Goal: Task Accomplishment & Management: Complete application form

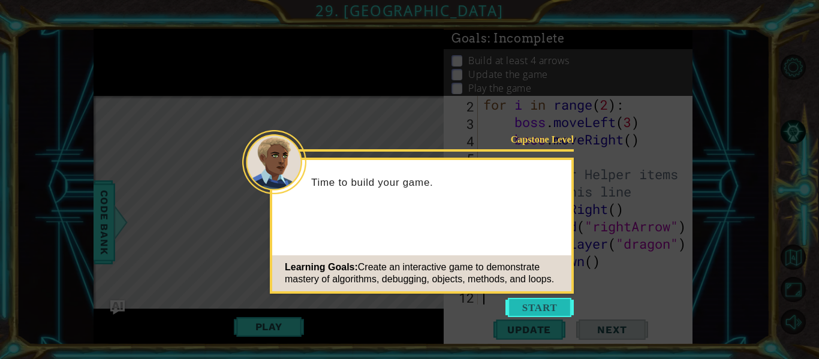
click at [543, 306] on button "Start" at bounding box center [539, 307] width 68 height 19
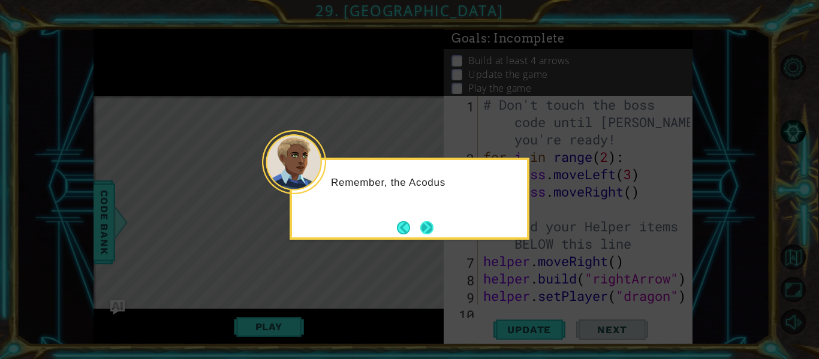
click at [422, 223] on button "Next" at bounding box center [426, 227] width 13 height 13
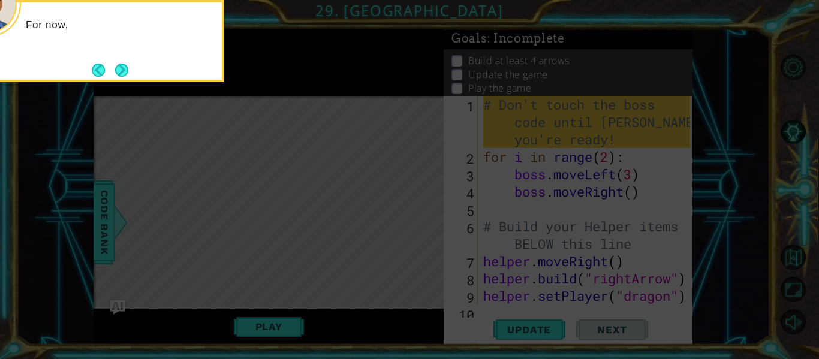
click at [437, 223] on icon at bounding box center [409, 53] width 819 height 611
click at [306, 191] on icon at bounding box center [409, 53] width 819 height 611
click at [120, 65] on button "Next" at bounding box center [121, 70] width 13 height 13
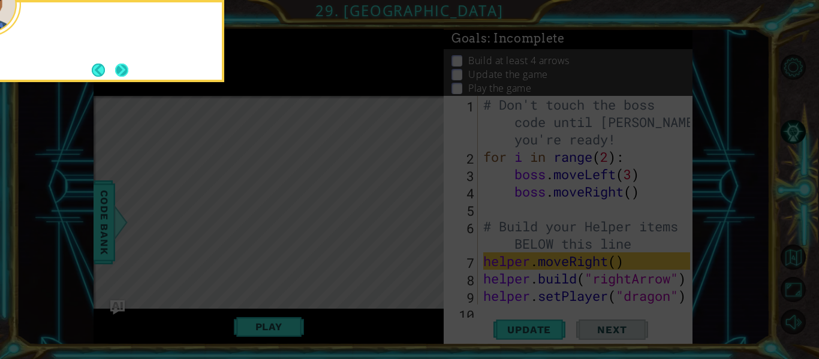
click at [120, 64] on button "Next" at bounding box center [122, 70] width 20 height 20
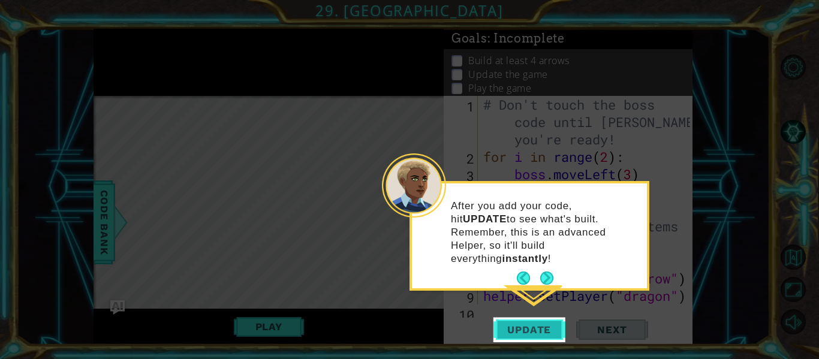
click at [524, 332] on span "Update" at bounding box center [529, 330] width 68 height 12
click at [543, 272] on button "Next" at bounding box center [546, 278] width 13 height 13
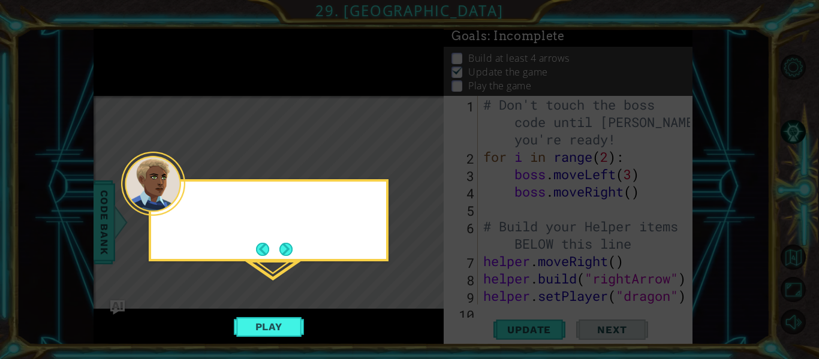
scroll to position [3, 0]
click at [248, 334] on button "Play" at bounding box center [269, 326] width 70 height 23
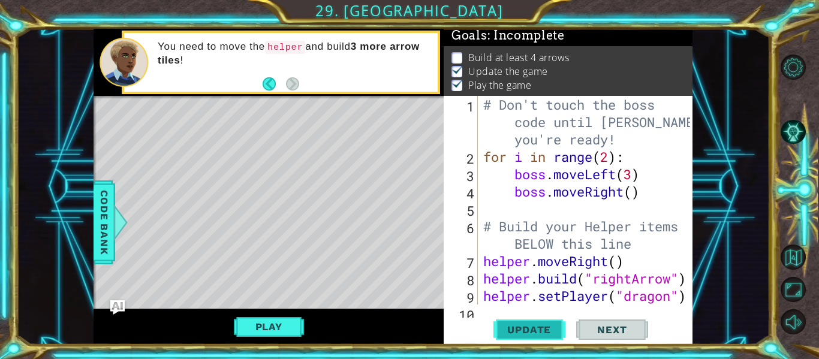
click at [542, 330] on span "Update" at bounding box center [529, 330] width 68 height 12
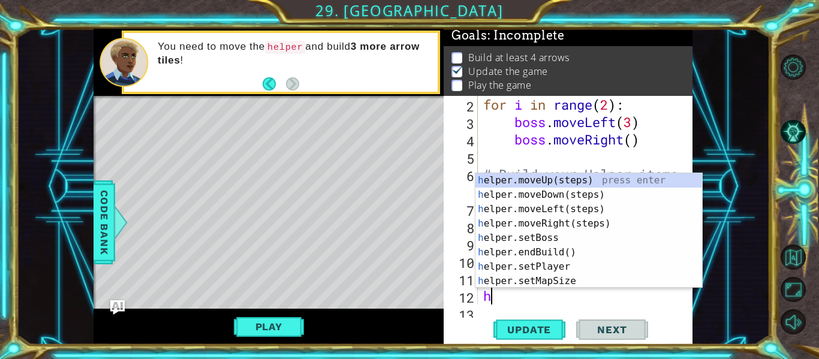
scroll to position [70, 0]
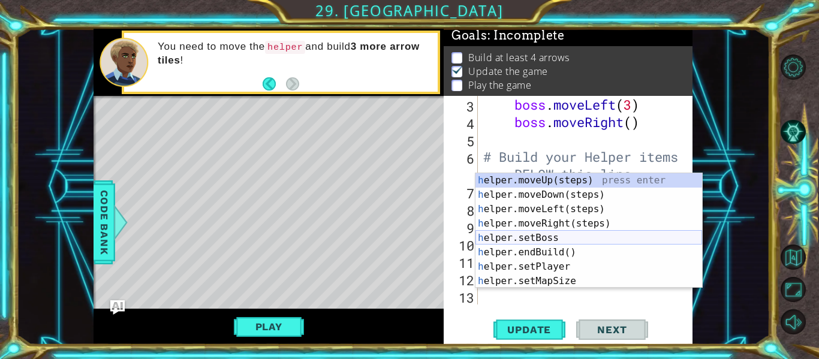
click at [548, 235] on div "h elper.moveUp(steps) press enter h elper.moveDown(steps) press enter h elper.m…" at bounding box center [588, 245] width 227 height 144
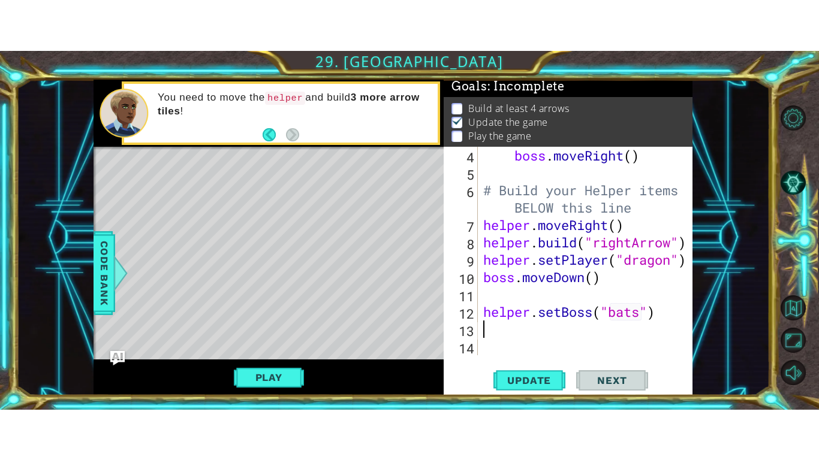
scroll to position [87, 0]
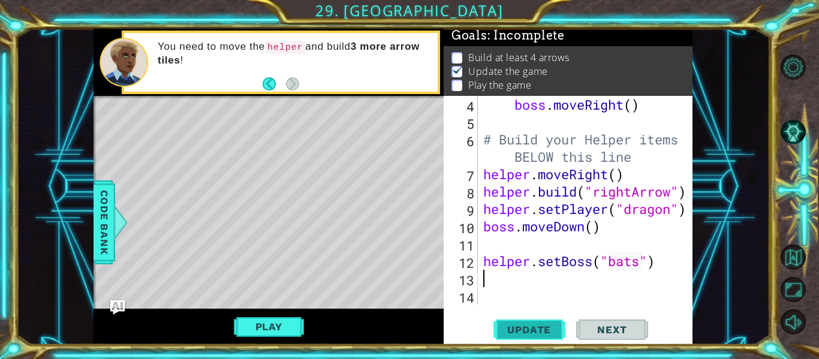
type textarea "helper.setBoss("bats")"
click at [517, 330] on span "Update" at bounding box center [529, 330] width 68 height 12
click at [512, 330] on span "Update" at bounding box center [529, 330] width 68 height 12
click at [276, 325] on button "Play" at bounding box center [269, 326] width 70 height 23
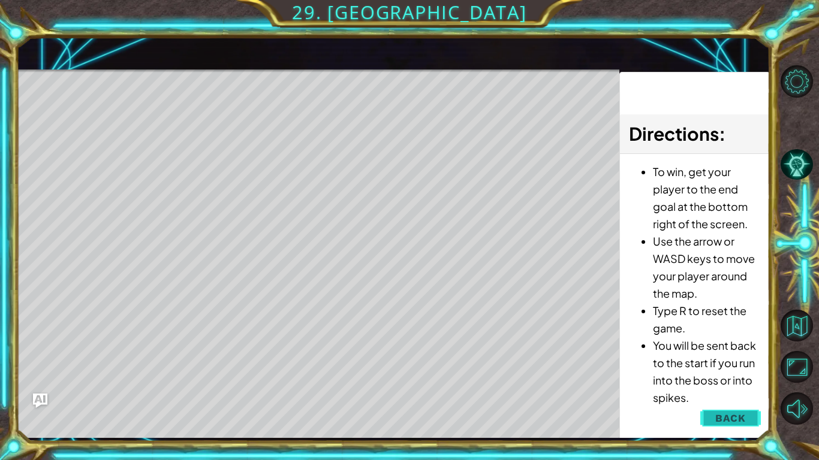
click at [749, 358] on button "Back" at bounding box center [730, 418] width 61 height 24
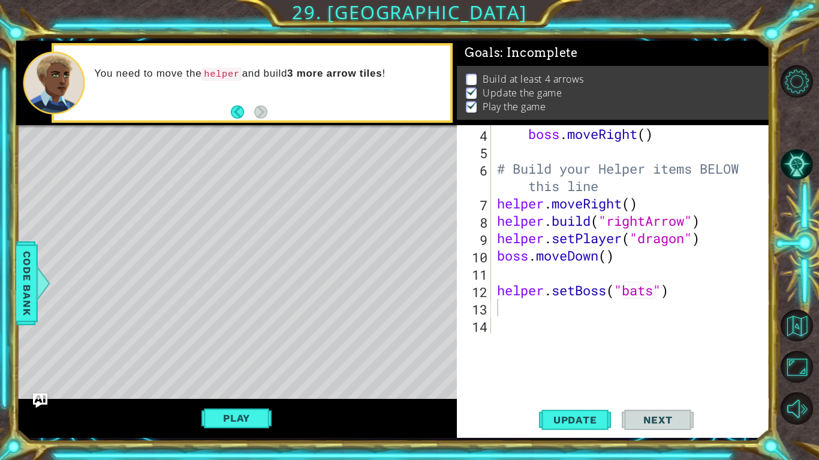
scroll to position [70, 0]
click at [671, 358] on span "Next" at bounding box center [657, 420] width 53 height 12
click at [591, 358] on span "Update" at bounding box center [575, 420] width 68 height 12
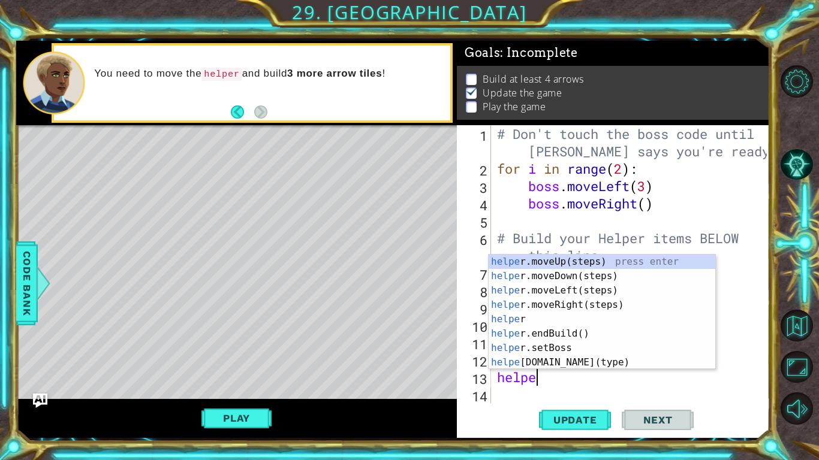
scroll to position [0, 1]
click at [575, 356] on div "helper press enter helper .moveUp(steps) press enter helper .moveDown(steps) pr…" at bounding box center [602, 327] width 227 height 144
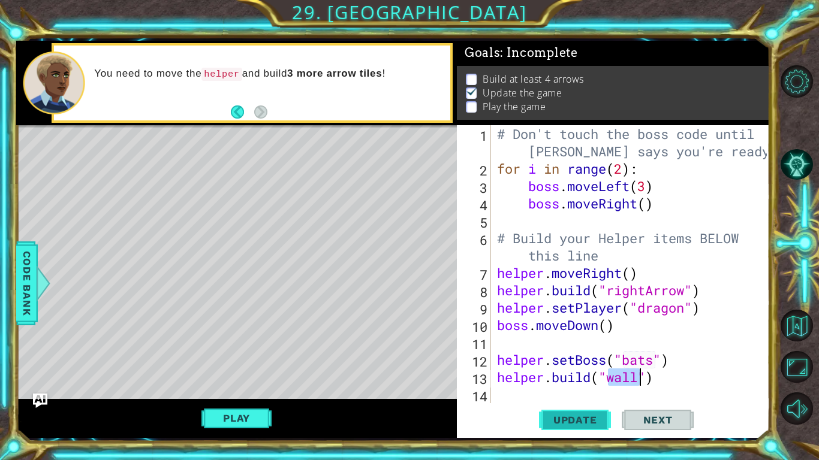
click at [589, 358] on span "Update" at bounding box center [575, 420] width 68 height 12
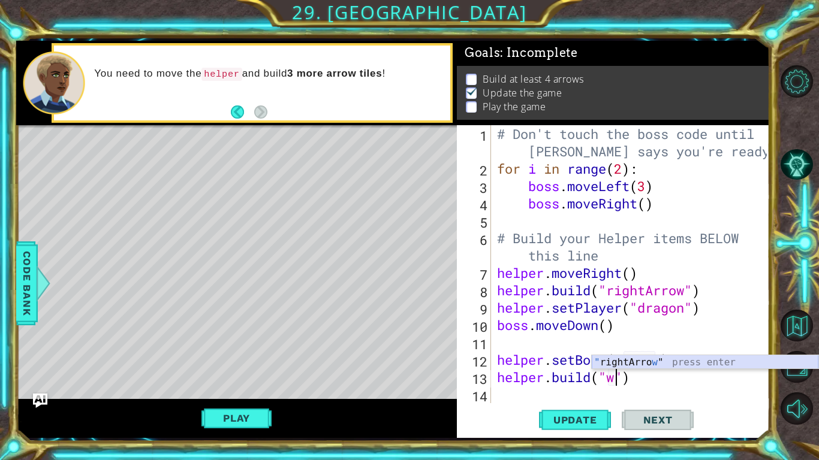
click at [665, 358] on div "" rightArro w " press enter" at bounding box center [705, 376] width 227 height 43
type textarea "[DOMAIN_NAME]("rightArrow"")"
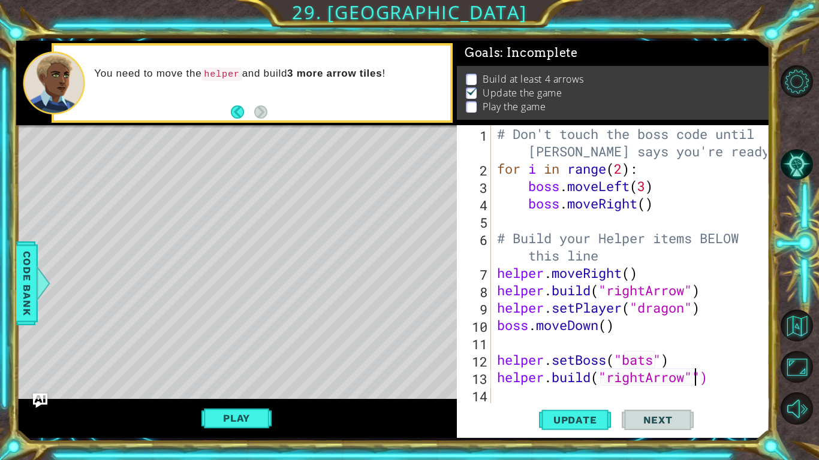
click at [514, 358] on div "# Don't touch the boss code until [PERSON_NAME] says you're ready! for i in ran…" at bounding box center [633, 290] width 278 height 330
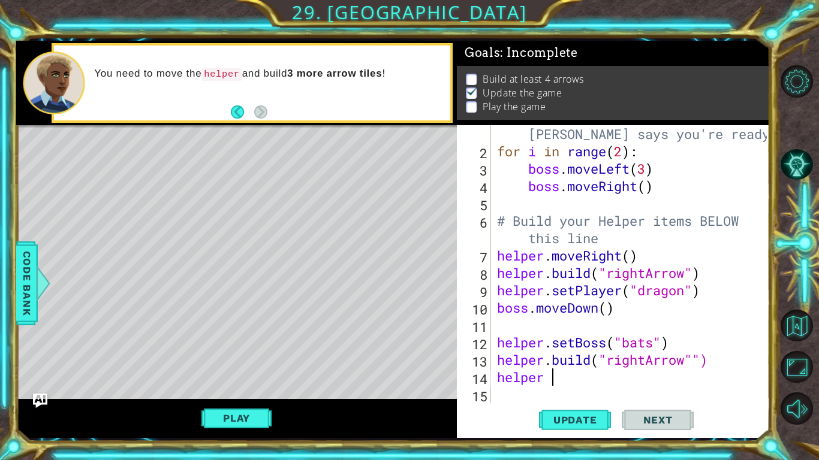
scroll to position [0, 2]
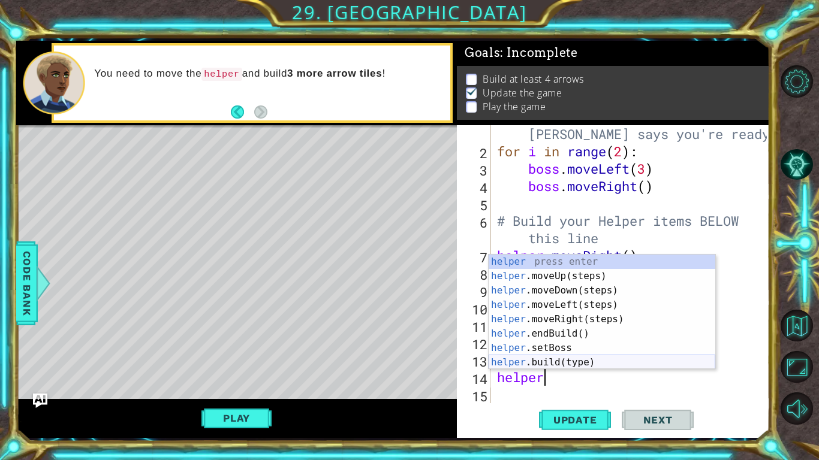
click at [572, 358] on div "helper press enter helper .moveUp(steps) press enter helper .moveDown(steps) pr…" at bounding box center [602, 327] width 227 height 144
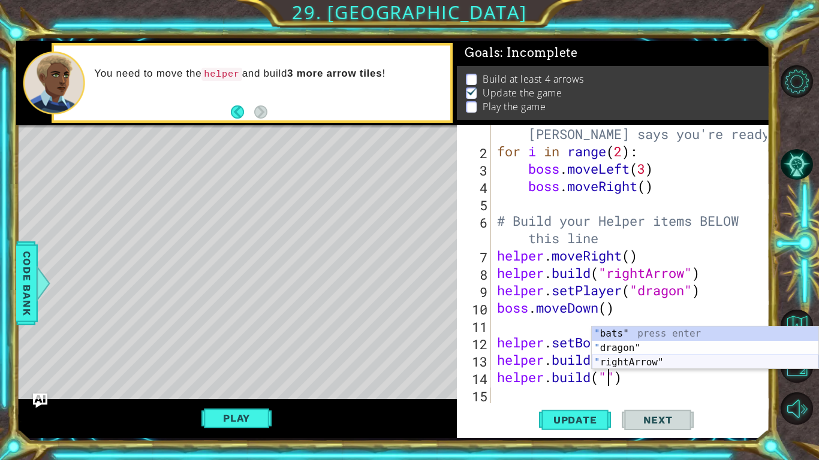
click at [619, 358] on div "" bats" press enter " dragon" press enter " rightArrow" press enter" at bounding box center [705, 363] width 227 height 72
type textarea "[DOMAIN_NAME]("rightArrow")"
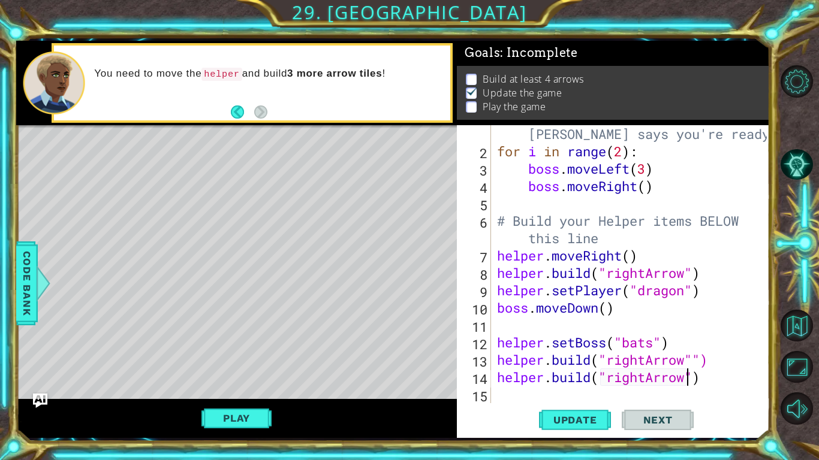
click at [500, 358] on div "# Don't touch the boss code until [PERSON_NAME] says you're ready! for i in ran…" at bounding box center [633, 273] width 278 height 330
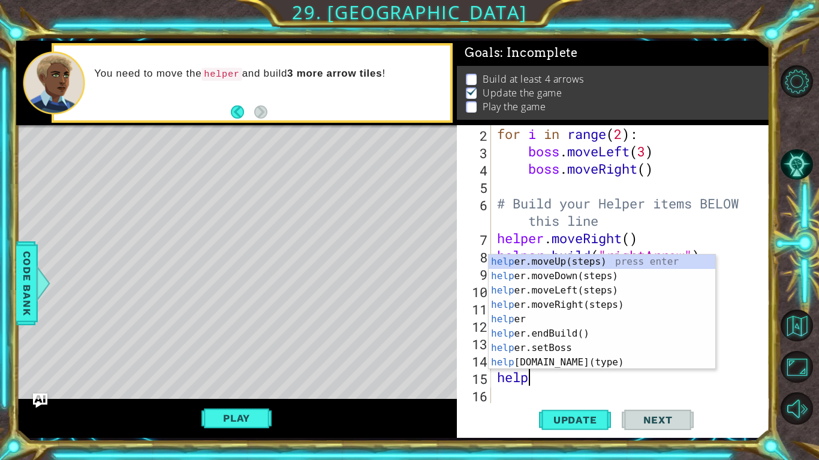
scroll to position [0, 1]
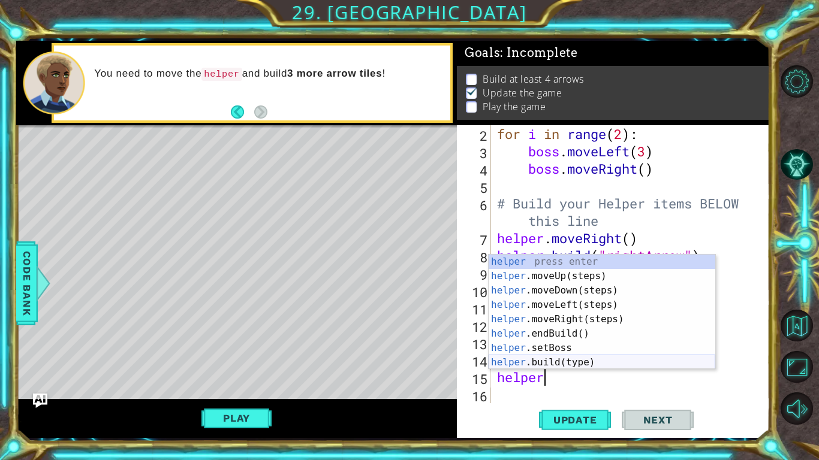
click at [542, 358] on div "helper press enter helper .moveUp(steps) press enter helper .moveDown(steps) pr…" at bounding box center [602, 327] width 227 height 144
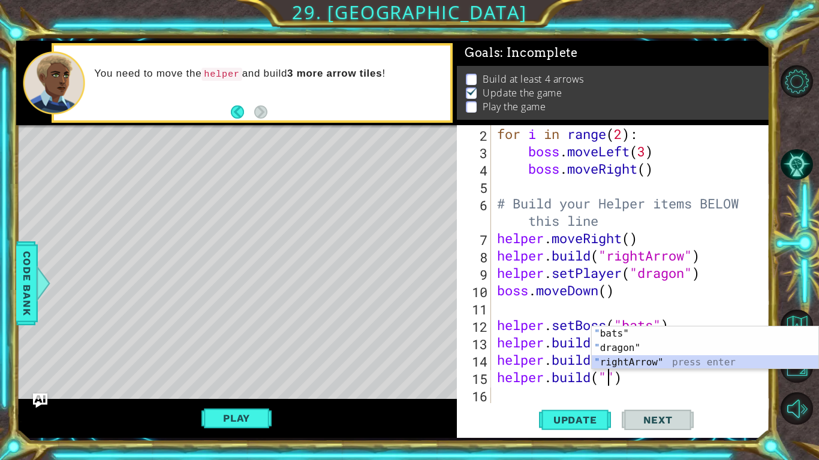
click at [647, 358] on div "" bats" press enter " dragon" press enter " rightArrow" press enter" at bounding box center [705, 363] width 227 height 72
type textarea "[DOMAIN_NAME]("rightArrow")"
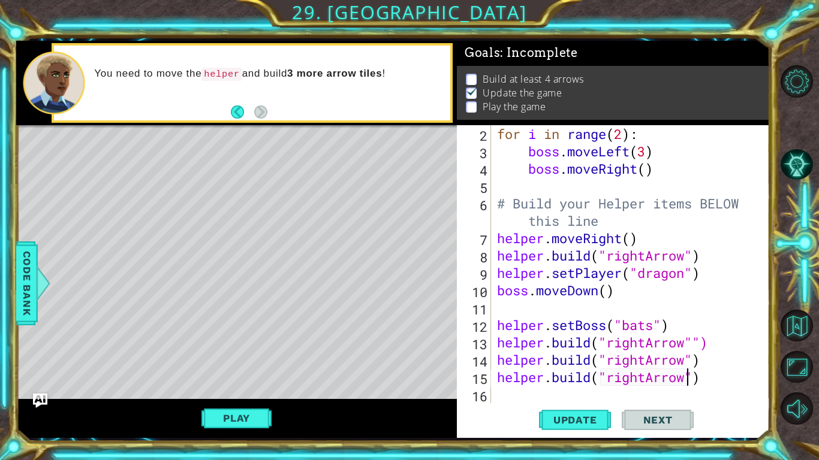
click at [499, 358] on div "for i in range ( 2 ) : boss . moveLeft ( 3 ) boss . moveRight ( ) # Build your …" at bounding box center [633, 281] width 278 height 313
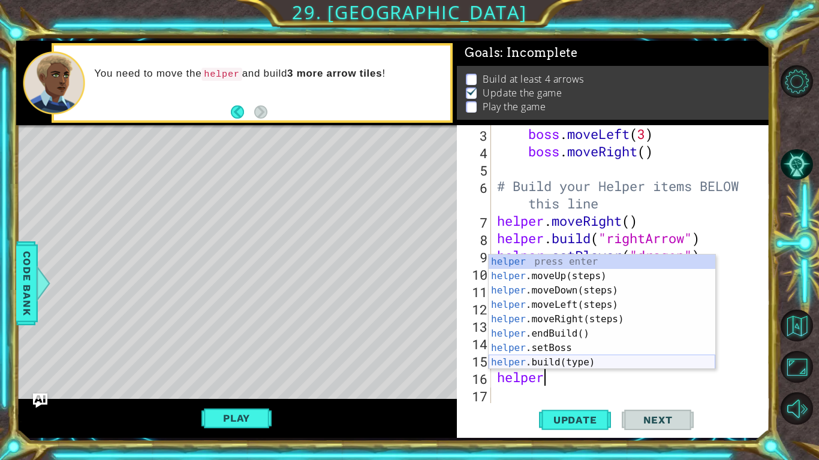
click at [562, 358] on div "helper press enter helper .moveUp(steps) press enter helper .moveDown(steps) pr…" at bounding box center [602, 327] width 227 height 144
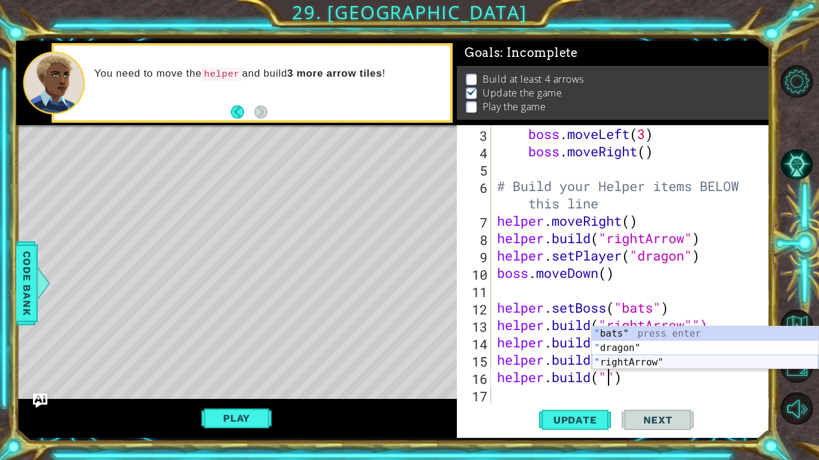
click at [610, 358] on div "" bats" press enter " dragon" press enter " rightArrow" press enter" at bounding box center [705, 363] width 227 height 72
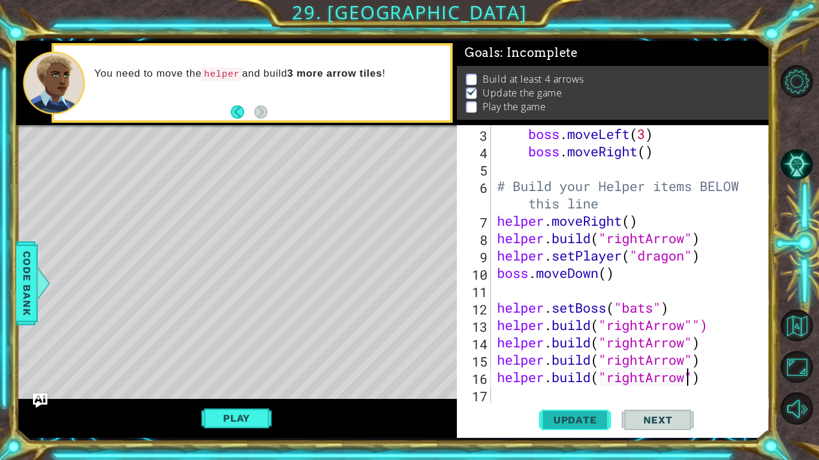
click at [578, 358] on span "Update" at bounding box center [575, 420] width 68 height 12
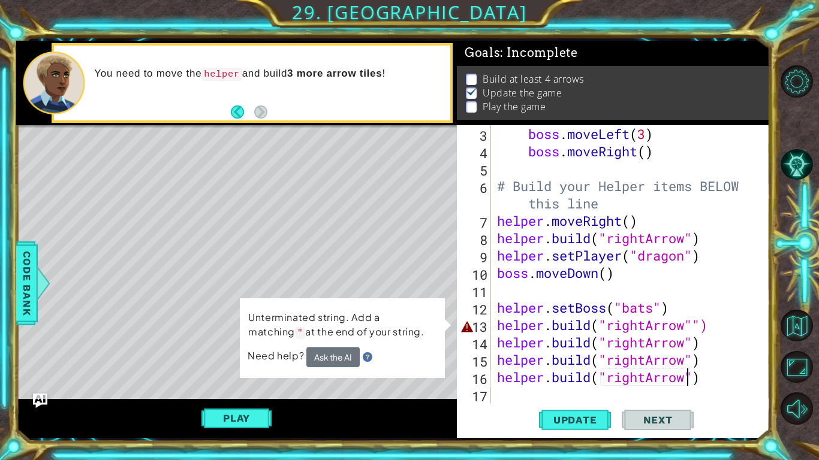
click at [693, 321] on div "boss . moveLeft ( 3 ) boss . moveRight ( ) # Build your Helper items BELOW this…" at bounding box center [633, 281] width 278 height 313
type textarea "[DOMAIN_NAME]("rightArrow")"
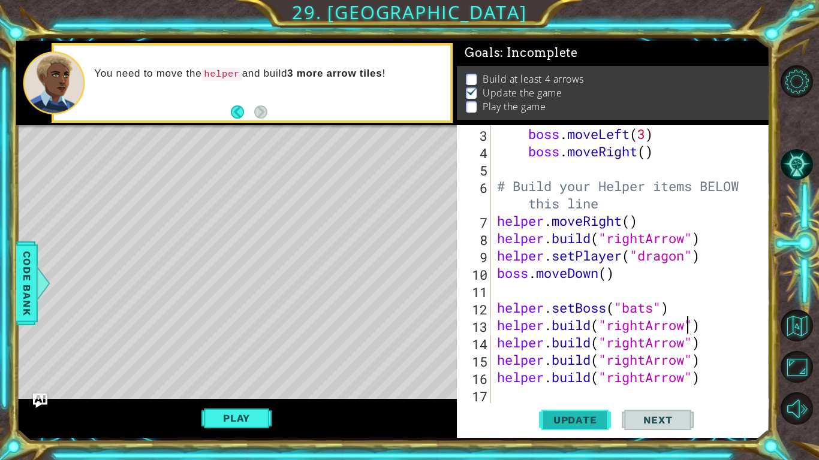
click at [598, 358] on span "Update" at bounding box center [575, 420] width 68 height 12
click at [246, 358] on button "Play" at bounding box center [236, 418] width 70 height 23
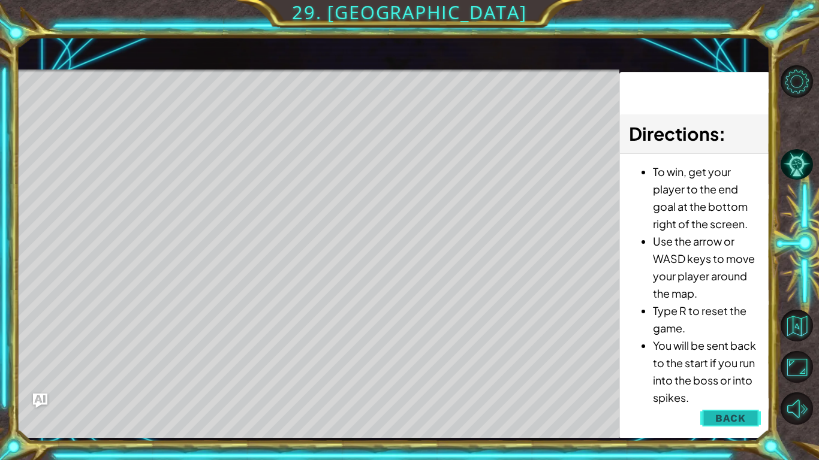
click at [745, 358] on span "Back" at bounding box center [730, 418] width 31 height 12
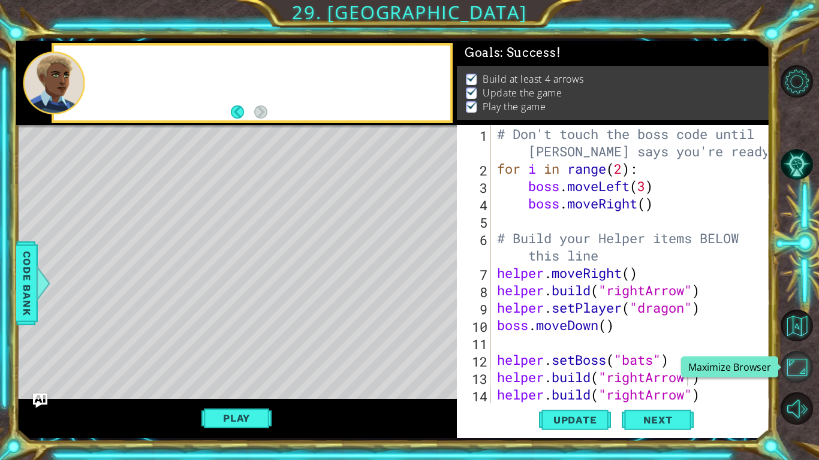
scroll to position [0, 0]
click at [800, 358] on button "Maximize Browser" at bounding box center [796, 367] width 32 height 32
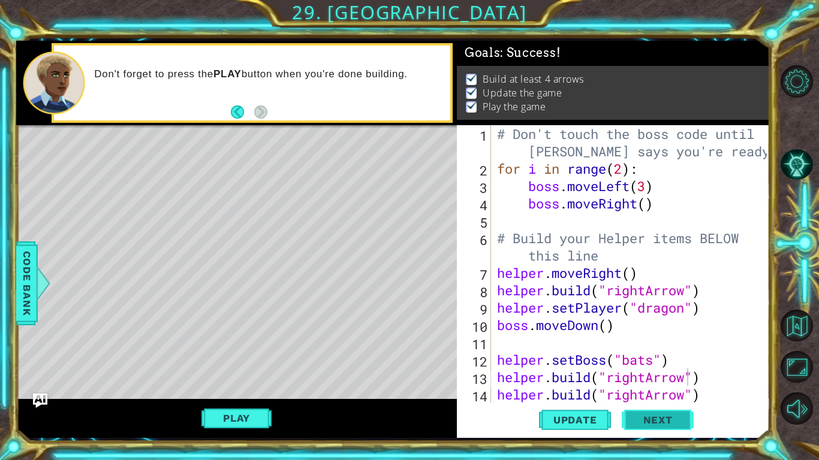
click at [668, 358] on span "Next" at bounding box center [657, 420] width 53 height 12
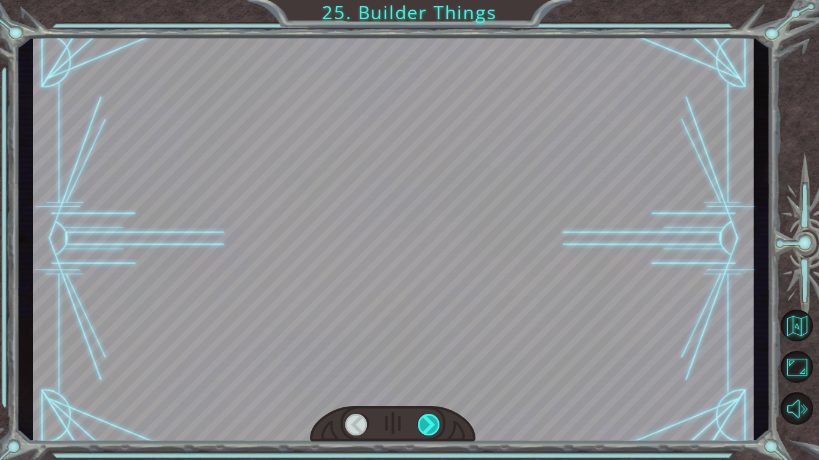
click at [422, 358] on div at bounding box center [429, 425] width 23 height 22
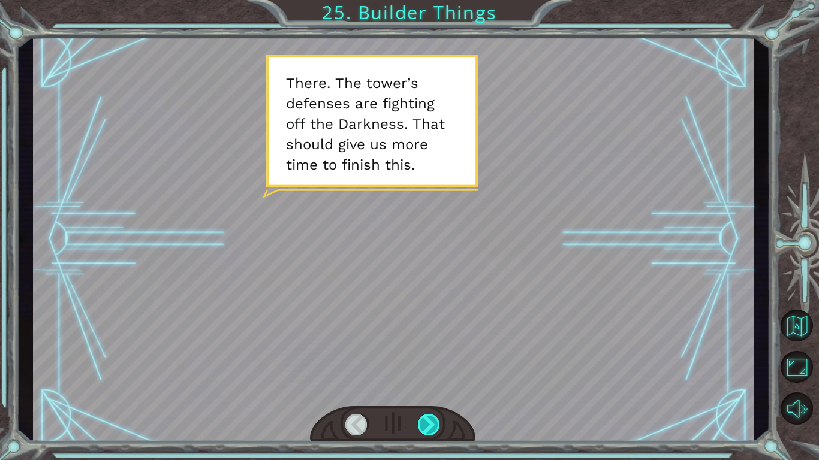
click at [426, 358] on div at bounding box center [429, 425] width 23 height 22
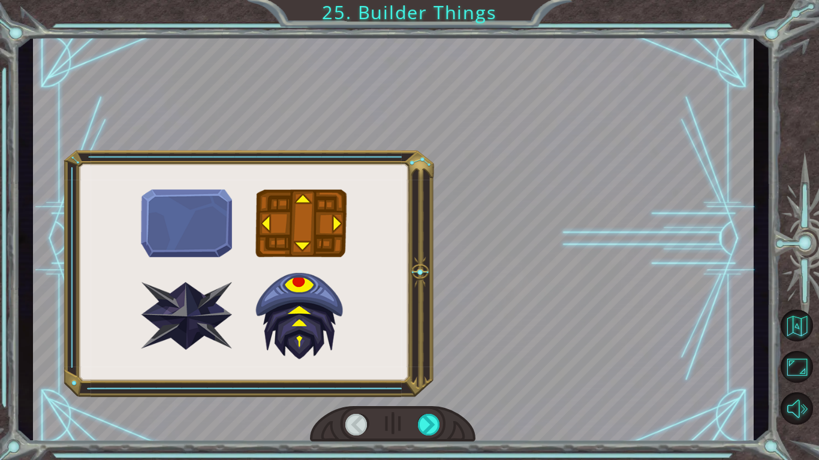
click at [431, 358] on div at bounding box center [429, 425] width 23 height 22
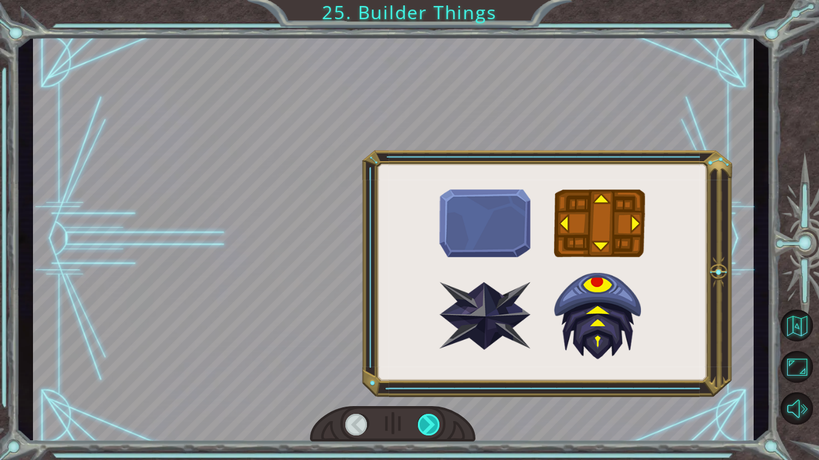
click at [424, 358] on div at bounding box center [429, 425] width 23 height 22
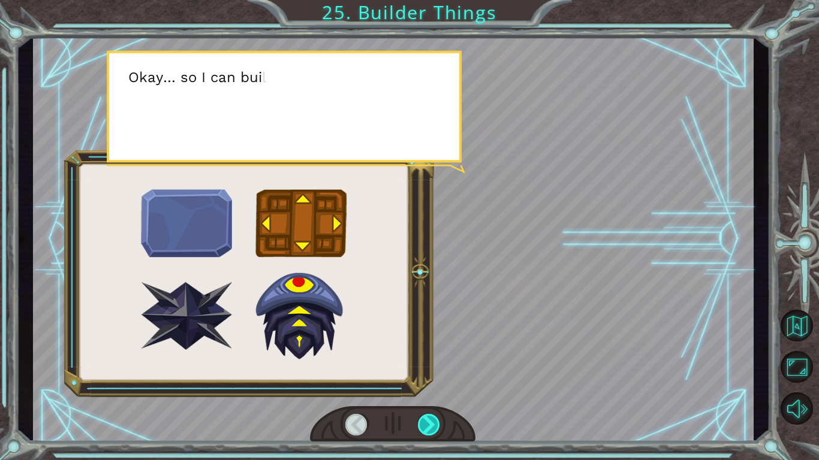
click at [424, 358] on div at bounding box center [429, 425] width 23 height 22
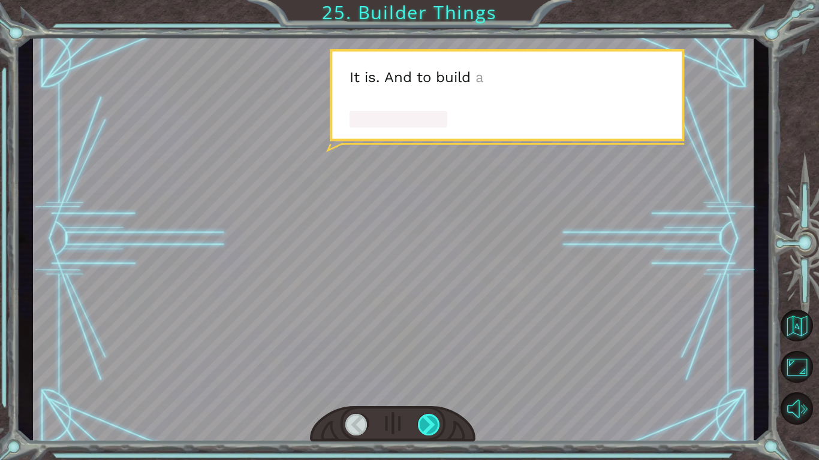
click at [424, 358] on div at bounding box center [429, 425] width 23 height 22
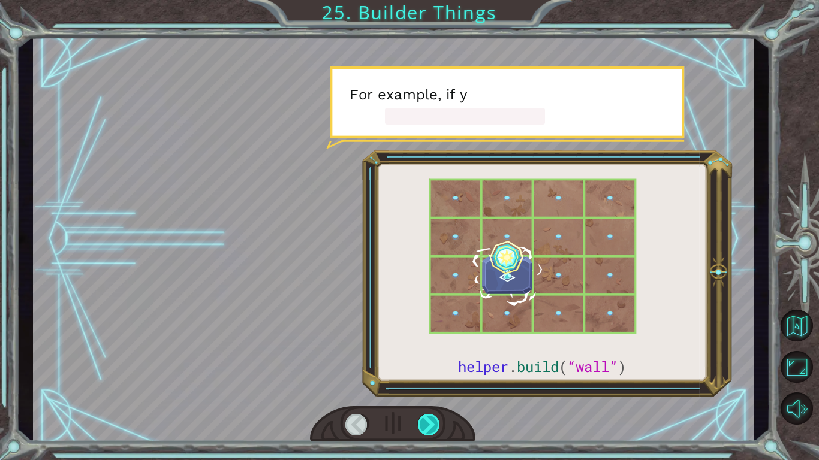
click at [425, 358] on div at bounding box center [429, 425] width 23 height 22
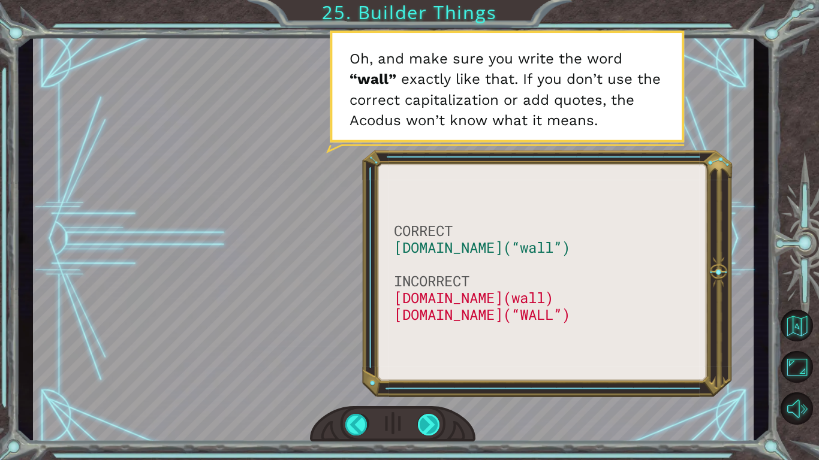
click at [427, 358] on div at bounding box center [429, 425] width 23 height 22
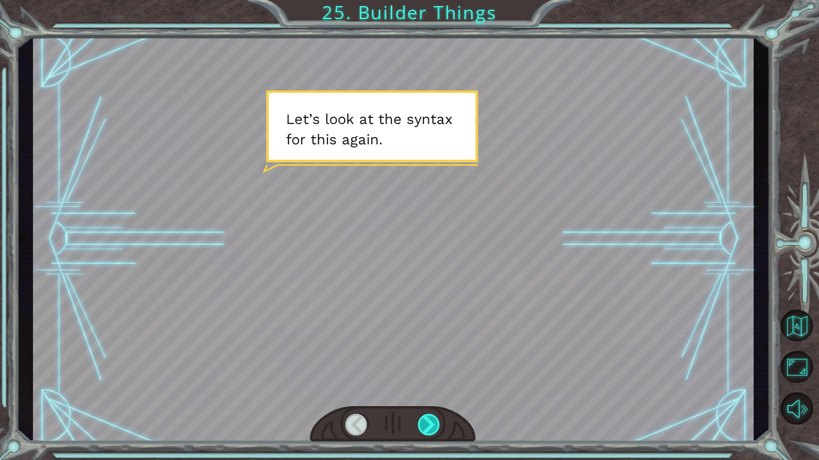
click at [428, 358] on div at bounding box center [429, 425] width 23 height 22
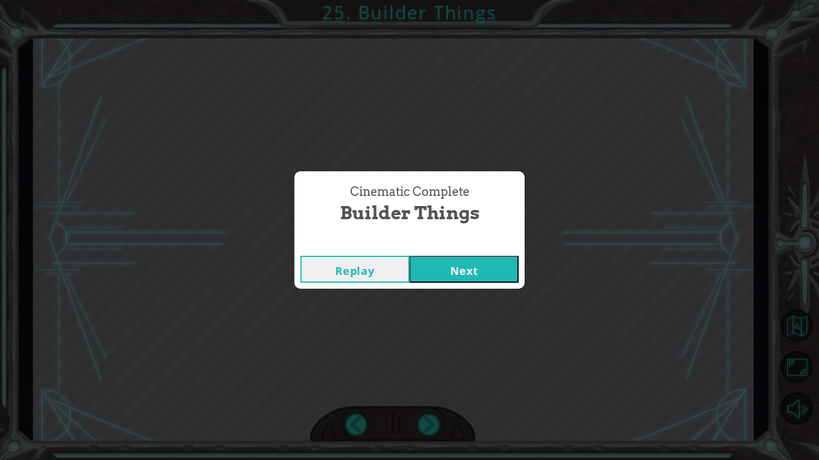
click at [460, 267] on button "Next" at bounding box center [463, 269] width 109 height 27
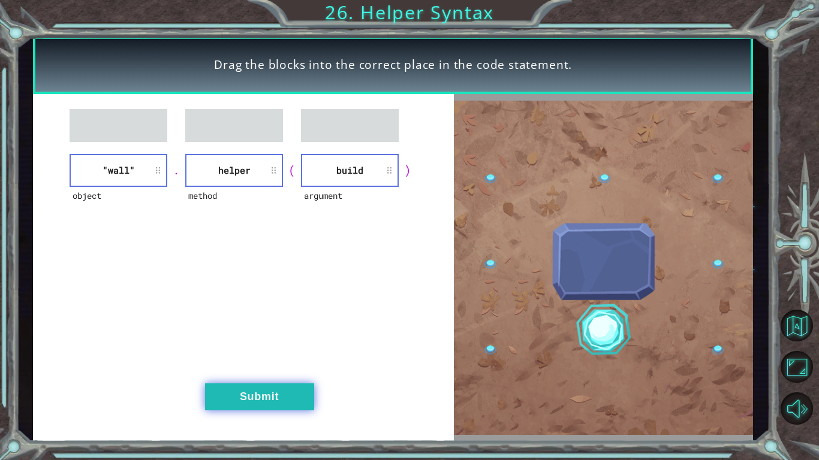
click at [256, 358] on button "Submit" at bounding box center [259, 397] width 109 height 27
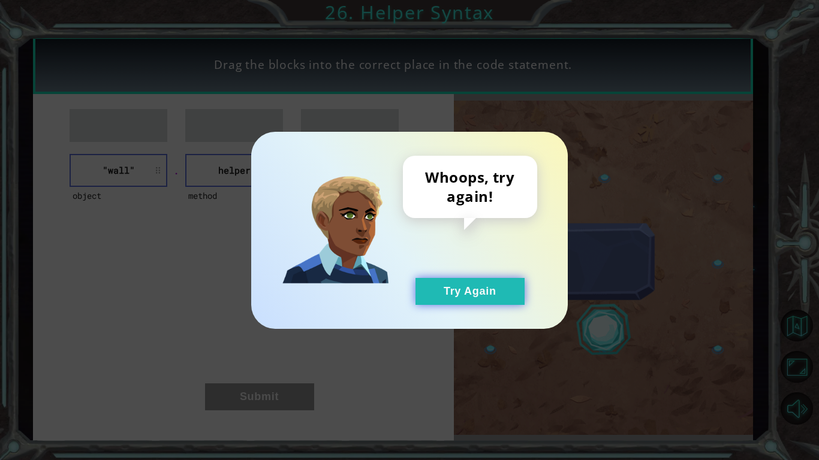
click at [436, 290] on button "Try Again" at bounding box center [469, 291] width 109 height 27
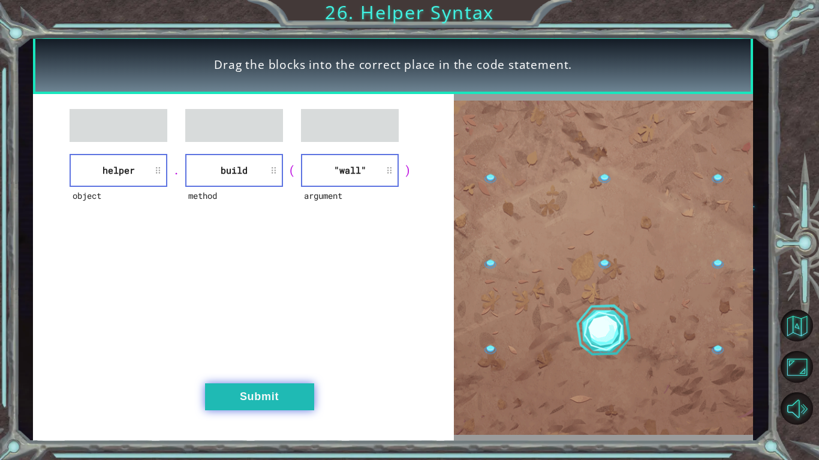
click at [277, 358] on button "Submit" at bounding box center [259, 397] width 109 height 27
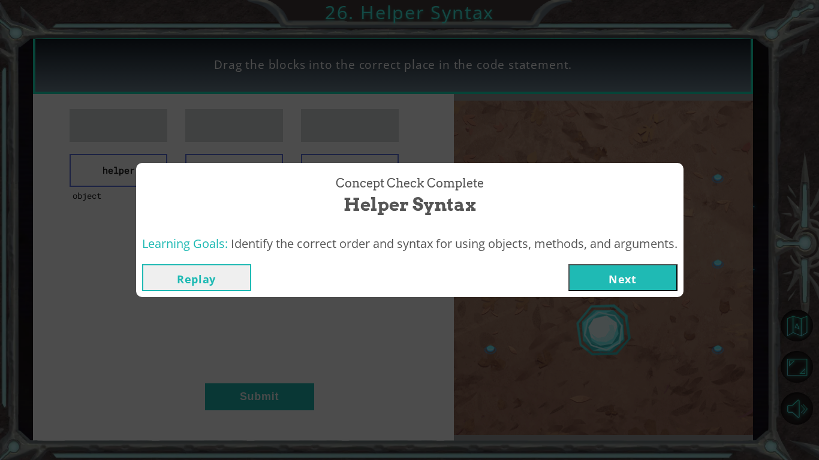
click at [625, 282] on button "Next" at bounding box center [622, 277] width 109 height 27
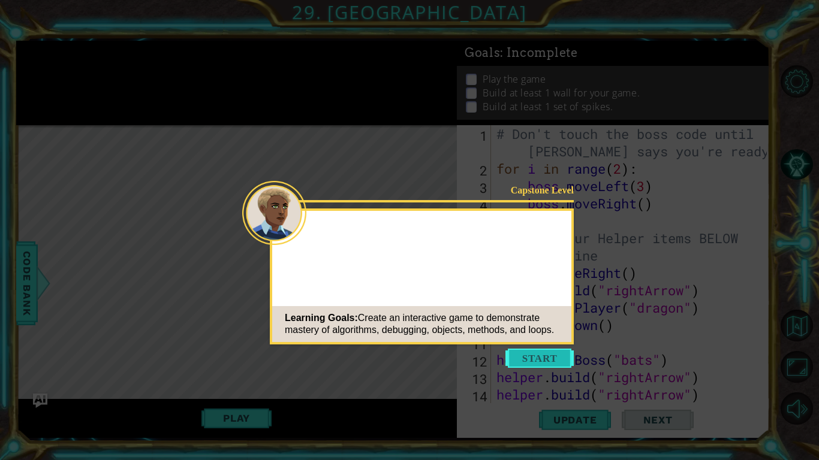
click at [544, 355] on button "Start" at bounding box center [539, 358] width 68 height 19
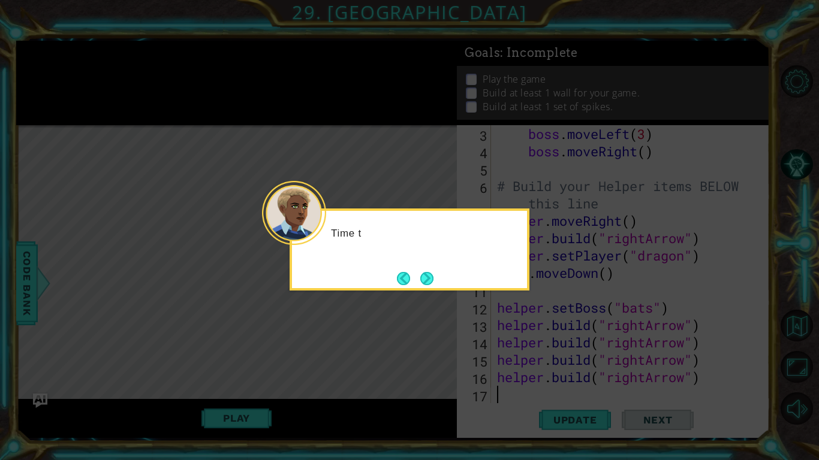
scroll to position [52, 0]
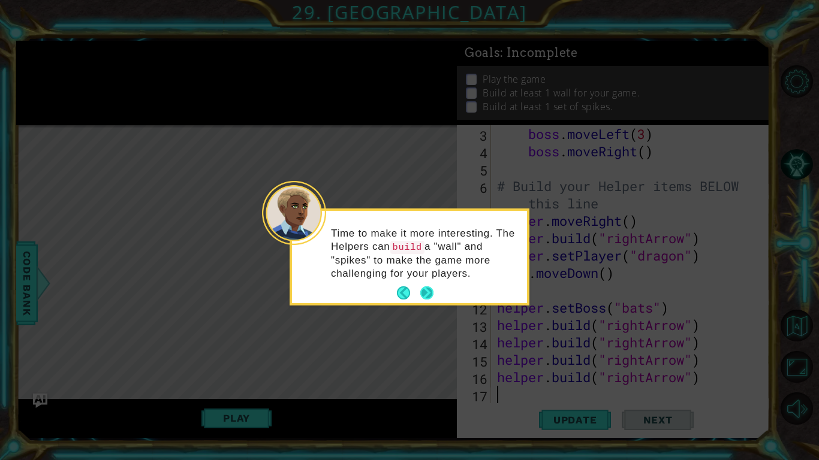
click at [424, 290] on button "Next" at bounding box center [426, 293] width 13 height 13
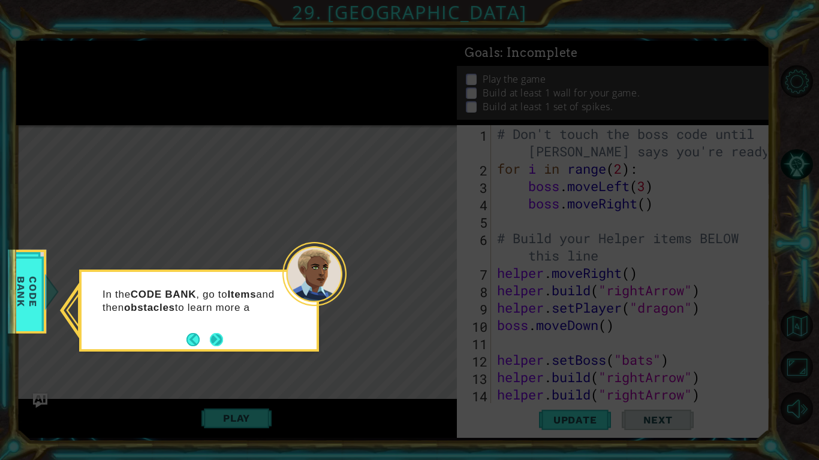
click at [216, 336] on button "Next" at bounding box center [216, 339] width 13 height 13
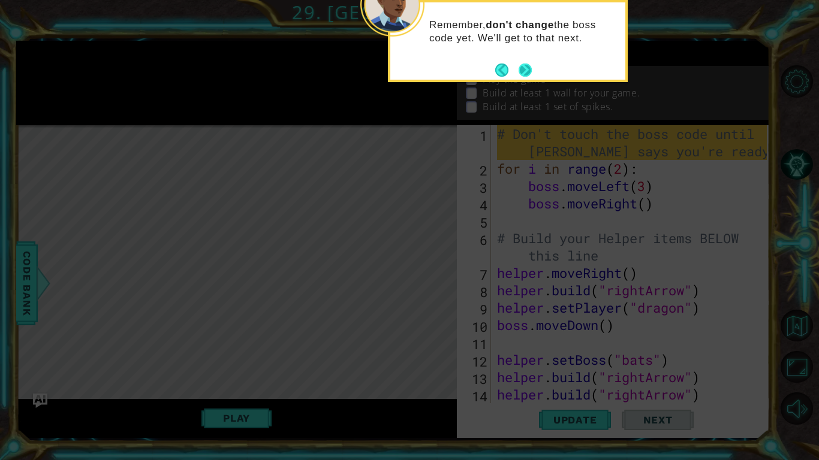
click at [524, 69] on button "Next" at bounding box center [524, 70] width 13 height 13
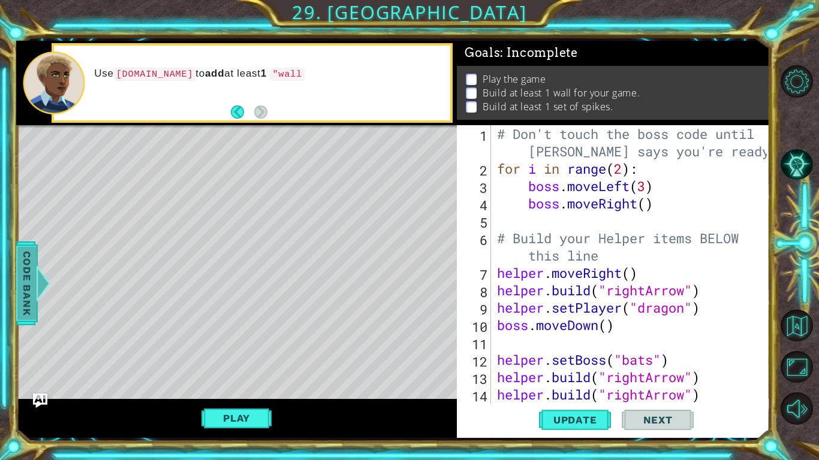
click at [44, 281] on div at bounding box center [43, 284] width 15 height 36
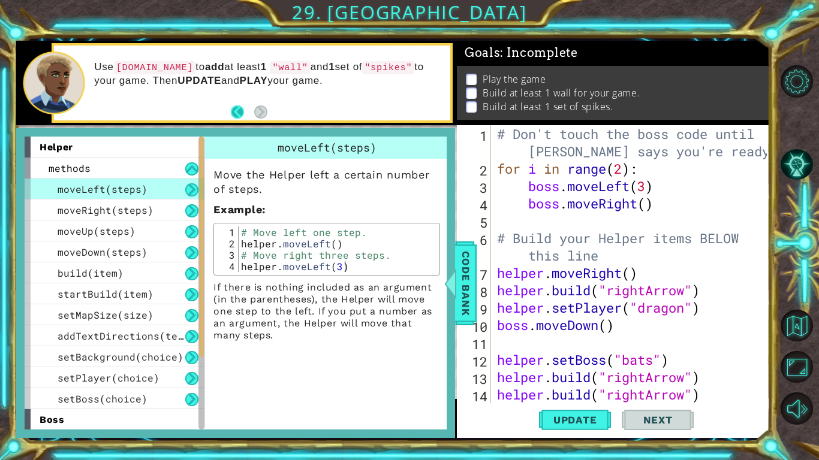
click at [236, 110] on button "Back" at bounding box center [242, 111] width 23 height 13
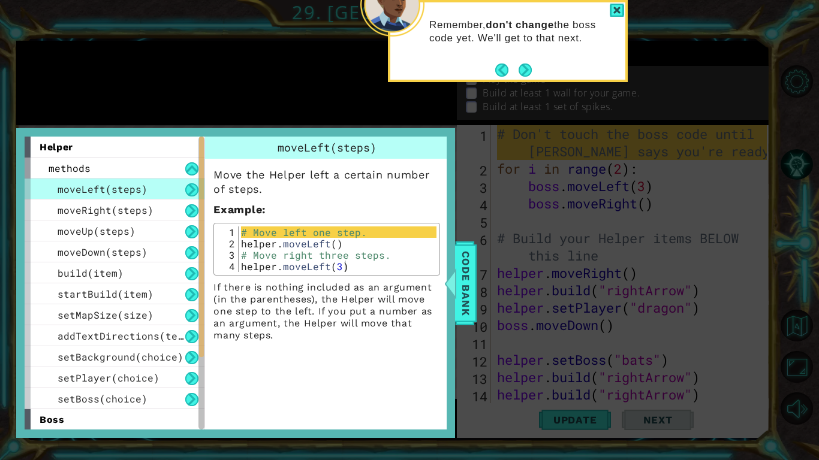
type textarea "# Move left one step."
click at [366, 238] on div "# Move left one step. helper . moveLeft ( ) # Move right three steps. helper . …" at bounding box center [338, 261] width 198 height 68
click at [454, 285] on div at bounding box center [450, 284] width 15 height 36
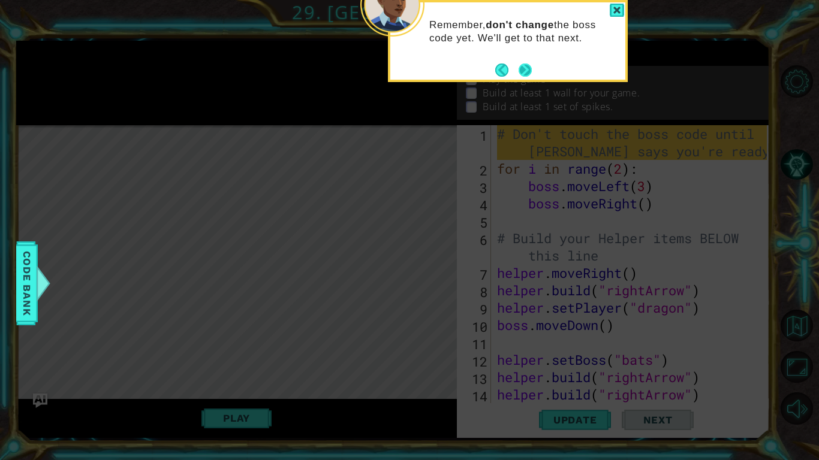
click at [519, 70] on button "Next" at bounding box center [524, 70] width 13 height 13
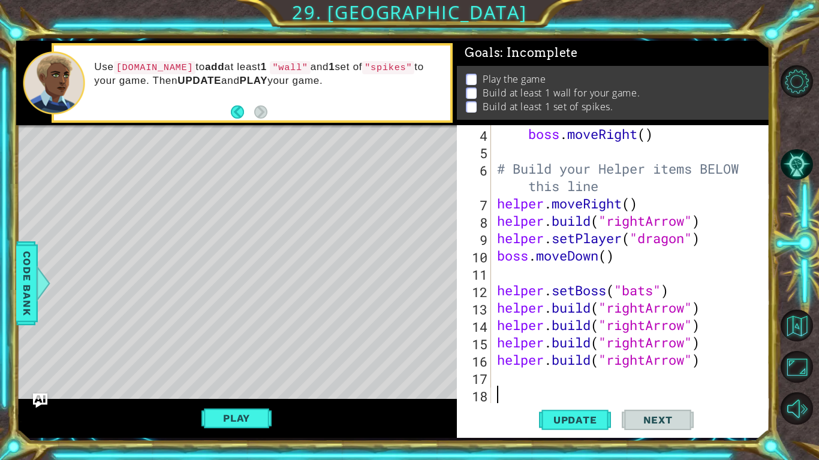
scroll to position [70, 0]
click at [500, 358] on div "boss . moveRight ( ) # Build your Helper items BELOW this line helper . moveRig…" at bounding box center [633, 281] width 278 height 313
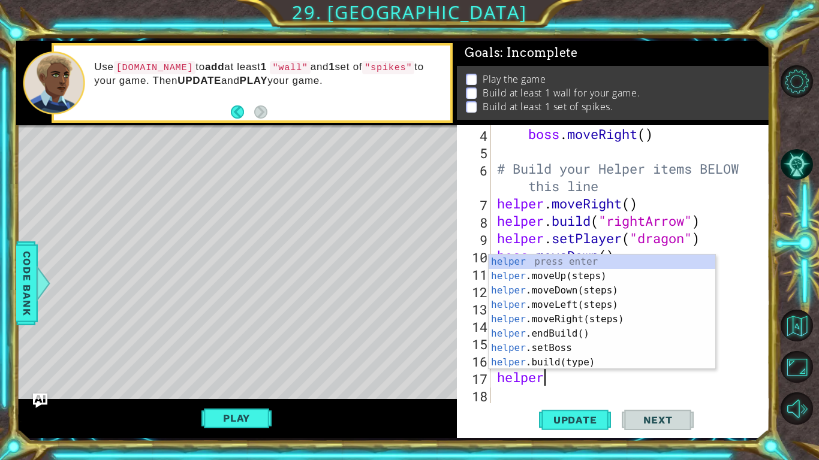
scroll to position [0, 2]
type textarea "helper.b"
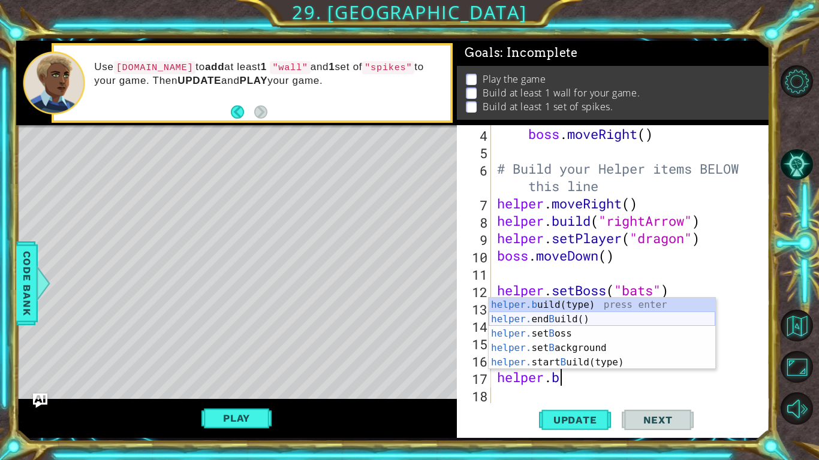
click at [559, 319] on div "helper.b uild(type) press enter helper. end B uild() press enter helper. set B …" at bounding box center [602, 348] width 227 height 101
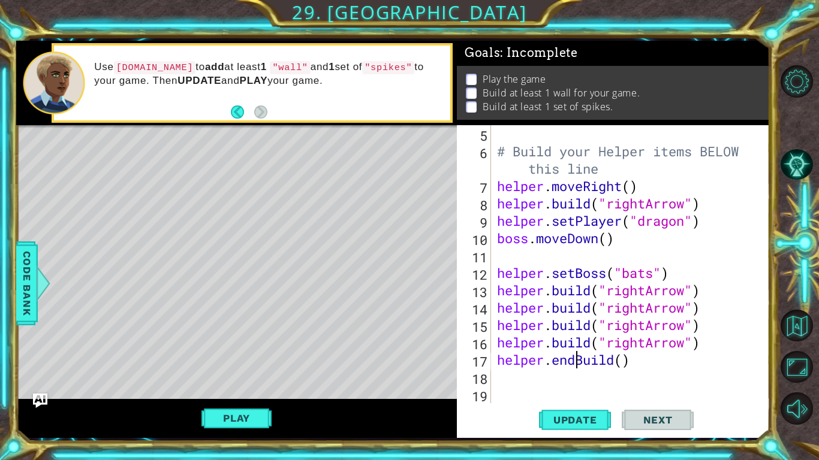
click at [575, 358] on div "# Build your Helper items BELOW this line helper . moveRight ( ) helper . build…" at bounding box center [633, 281] width 278 height 313
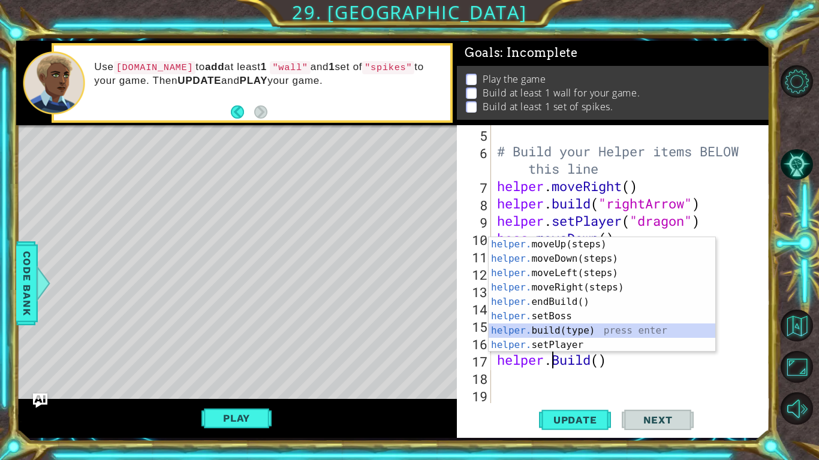
click at [582, 330] on div "helper. moveUp(steps) press enter helper. moveDown(steps) press enter helper. m…" at bounding box center [602, 309] width 227 height 144
type textarea "[DOMAIN_NAME]("wall")"
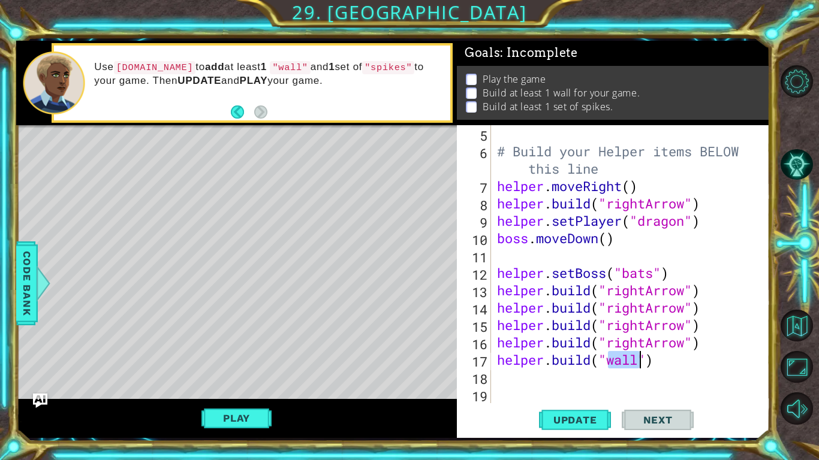
click at [501, 358] on div "# Build your Helper items BELOW this line helper . moveRight ( ) helper . build…" at bounding box center [633, 281] width 278 height 313
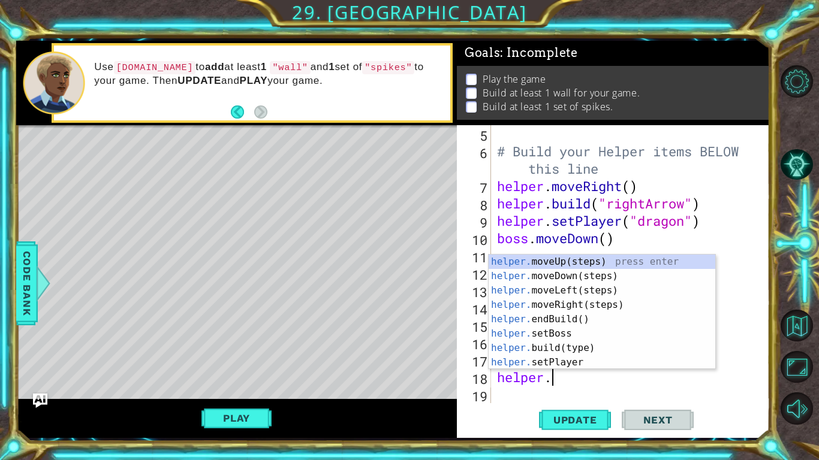
scroll to position [0, 2]
click at [556, 345] on div "helper. moveUp(steps) press enter helper. moveDown(steps) press enter helper. m…" at bounding box center [602, 327] width 227 height 144
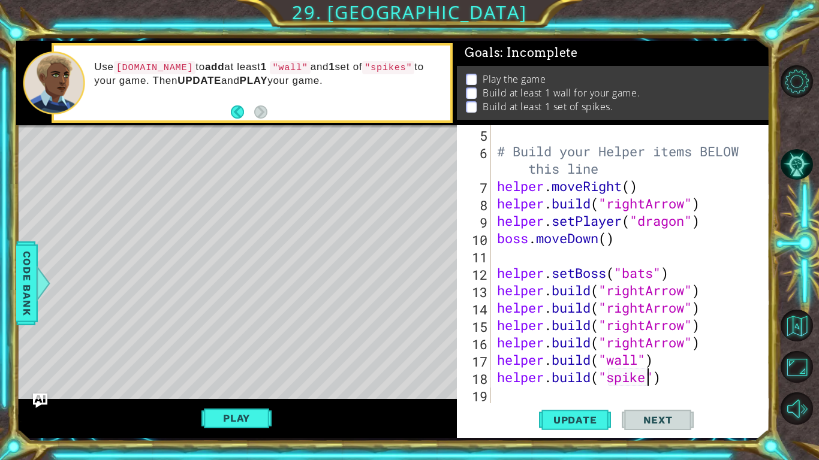
scroll to position [0, 7]
click at [547, 358] on span "Update" at bounding box center [575, 420] width 68 height 12
click at [234, 358] on button "Play" at bounding box center [236, 418] width 70 height 23
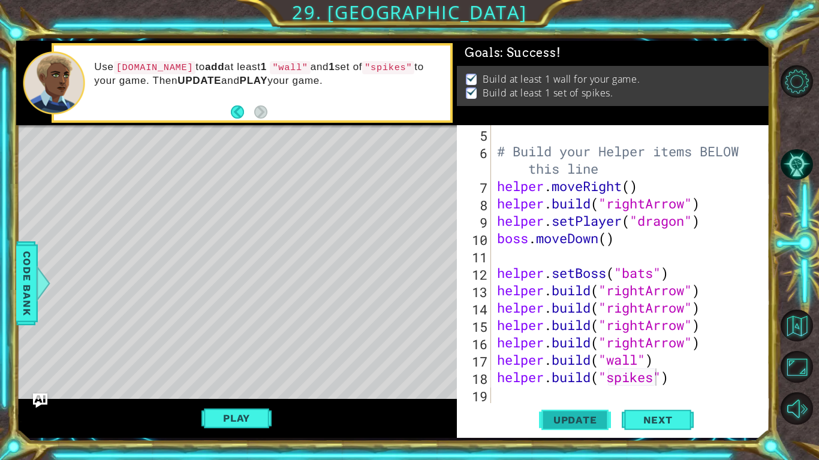
click at [584, 358] on span "Update" at bounding box center [575, 420] width 68 height 12
click at [656, 358] on span "Next" at bounding box center [657, 420] width 53 height 12
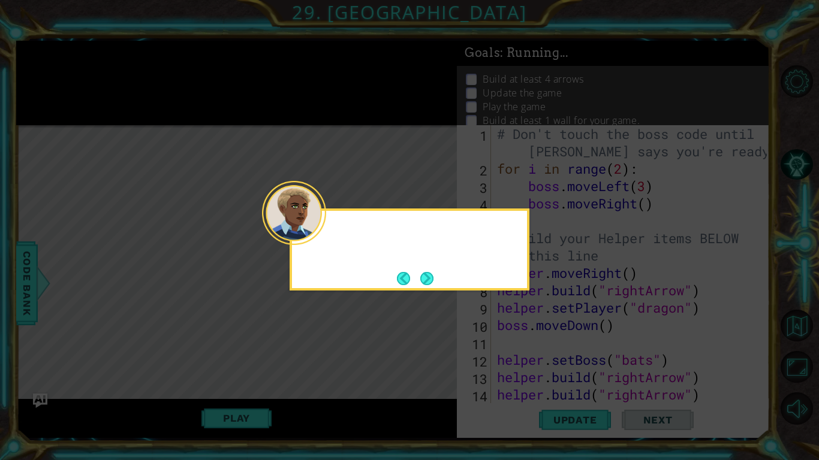
scroll to position [0, 0]
click at [426, 276] on button "Next" at bounding box center [426, 278] width 13 height 13
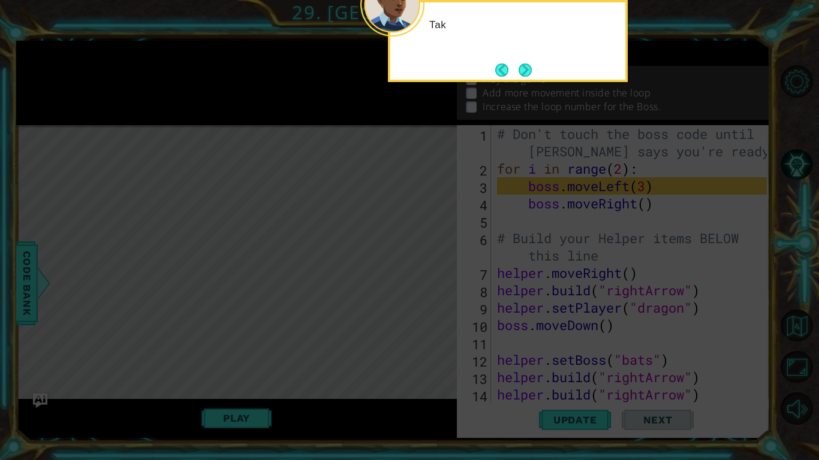
click at [426, 276] on icon at bounding box center [409, 74] width 819 height 772
click at [530, 69] on button "Next" at bounding box center [524, 70] width 13 height 13
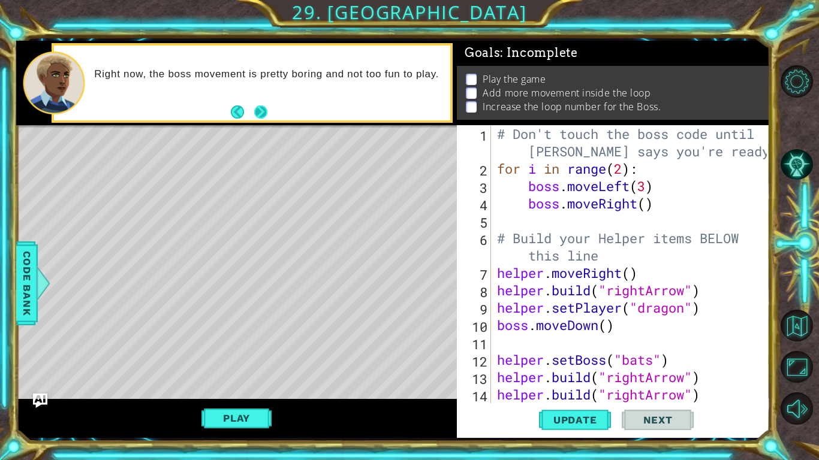
click at [260, 108] on button "Next" at bounding box center [260, 111] width 13 height 13
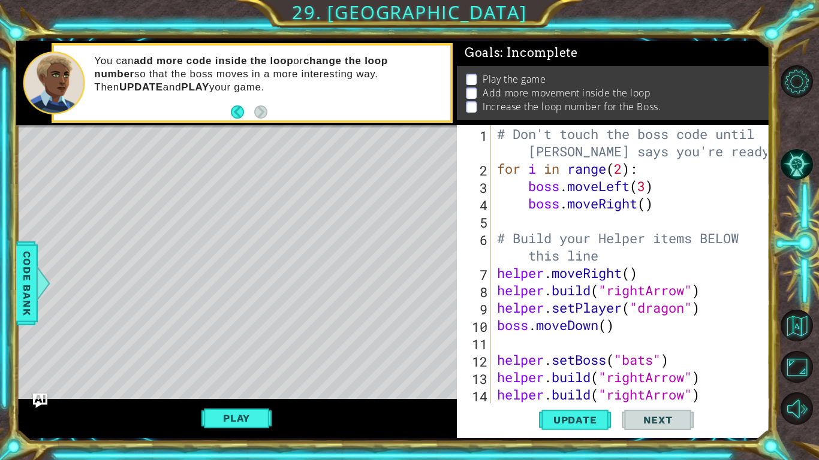
click at [643, 210] on div "# Don't touch the boss code until [PERSON_NAME] says you're ready! for i in ran…" at bounding box center [633, 290] width 278 height 330
click at [646, 206] on div "# Don't touch the boss code until [PERSON_NAME] says you're ready! for i in ran…" at bounding box center [633, 290] width 278 height 330
click at [559, 358] on span "Update" at bounding box center [575, 420] width 68 height 12
click at [704, 358] on div "# Don't touch the boss code until [PERSON_NAME] says you're ready! for i in ran…" at bounding box center [633, 290] width 278 height 330
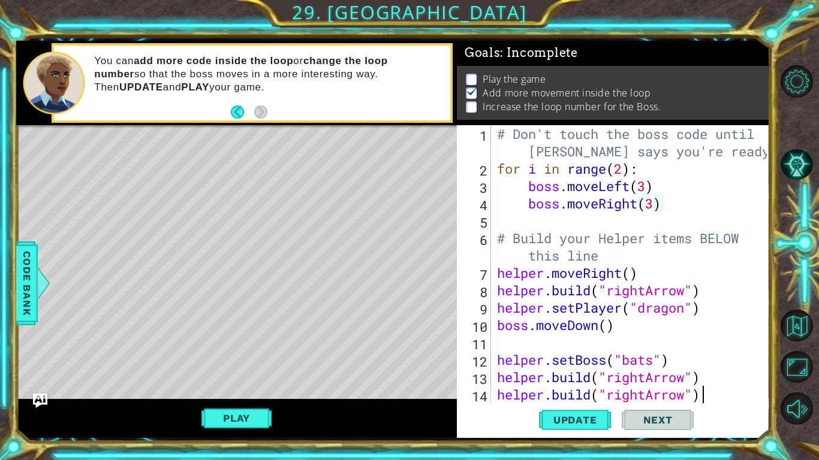
type textarea "[DOMAIN_NAME]("rightArrow")"
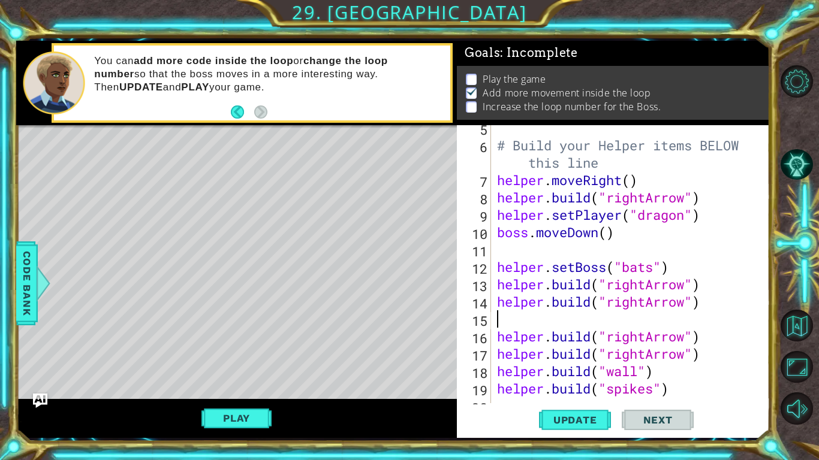
scroll to position [104, 0]
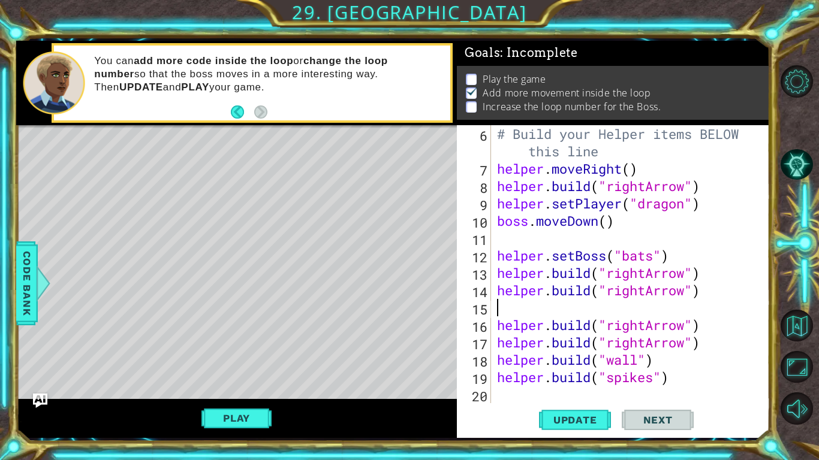
click at [503, 358] on div "# Build your Helper items BELOW this line helper . moveRight ( ) helper . build…" at bounding box center [633, 290] width 278 height 330
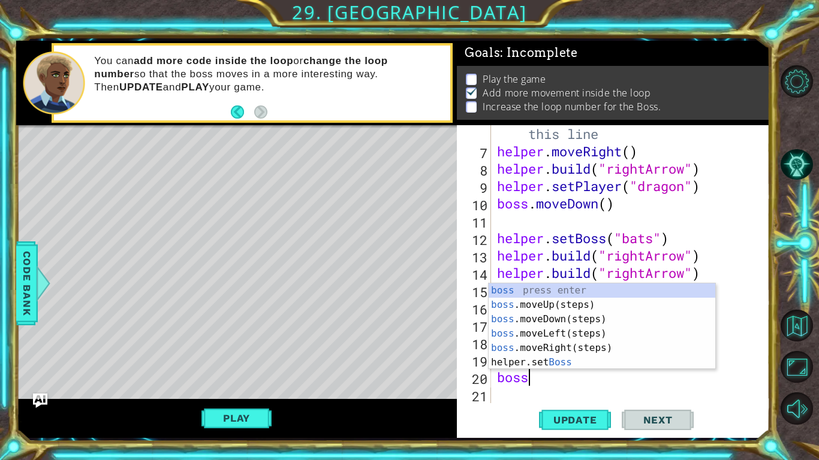
scroll to position [0, 1]
click at [535, 356] on div "boss press enter boss .moveUp(steps) press enter boss .moveDown(steps) press en…" at bounding box center [602, 341] width 227 height 115
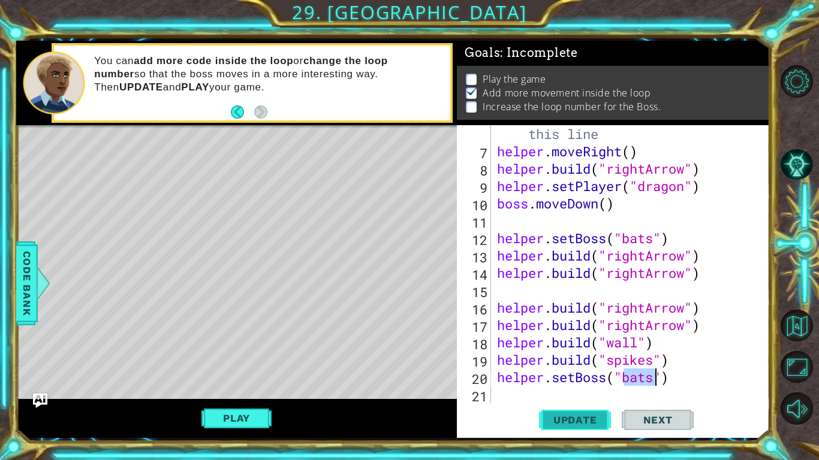
click at [586, 358] on span "Update" at bounding box center [575, 420] width 68 height 12
click at [237, 358] on button "Play" at bounding box center [236, 418] width 70 height 23
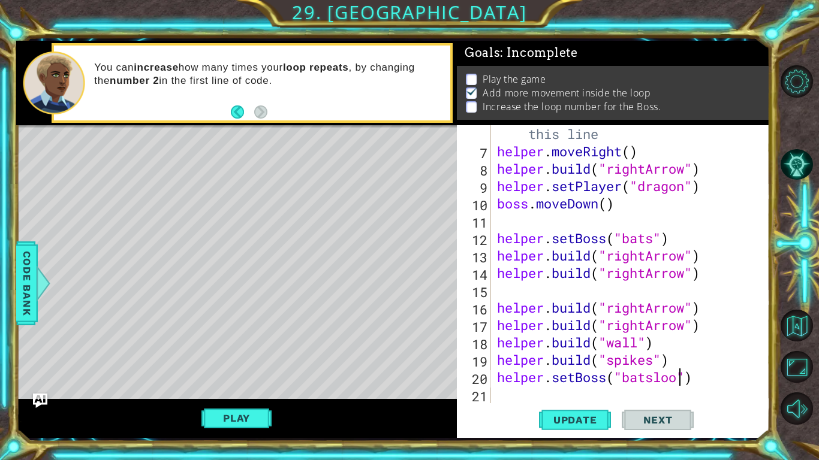
scroll to position [0, 8]
type textarea "helper.setBoss("bats")"
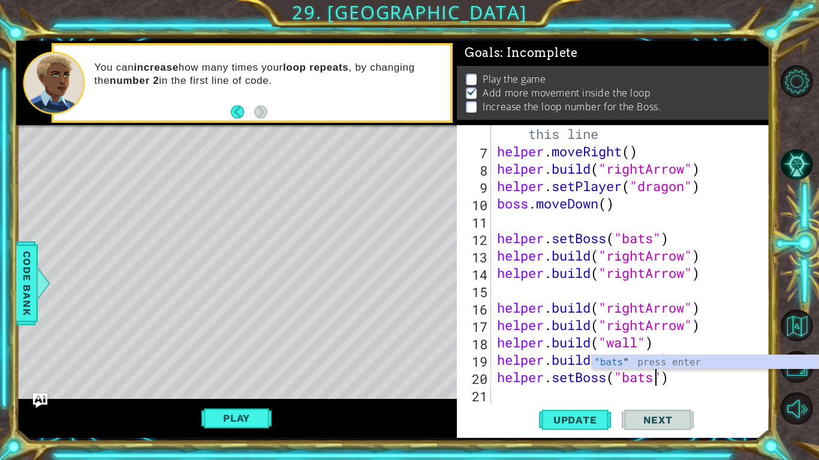
scroll to position [0, 7]
click at [500, 358] on div "# Build your Helper items BELOW this line helper . moveRight ( ) helper . build…" at bounding box center [633, 273] width 278 height 330
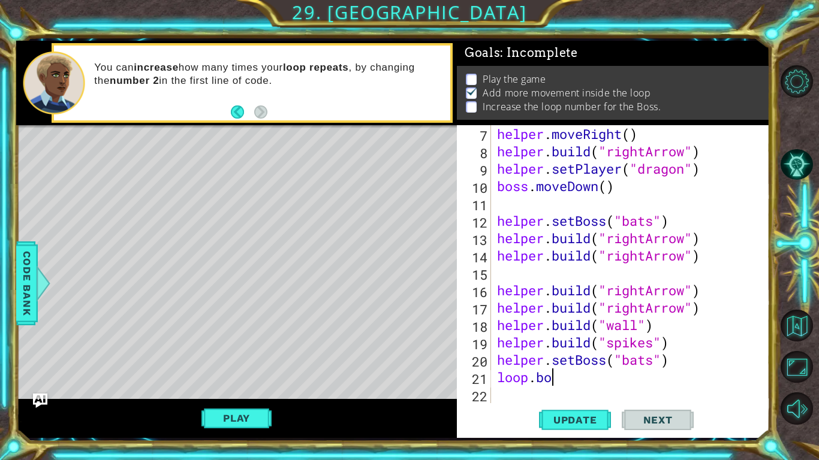
scroll to position [0, 2]
click at [547, 358] on div "helper . moveRight ( ) helper . build ( "rightArrow" ) helper . setPlayer ( "dr…" at bounding box center [633, 281] width 278 height 313
click at [527, 358] on div "helper . moveRight ( ) helper . build ( "rightArrow" ) helper . setPlayer ( "dr…" at bounding box center [633, 281] width 278 height 313
click at [536, 358] on div "helper . moveRight ( ) helper . build ( "rightArrow" ) helper . setPlayer ( "dr…" at bounding box center [633, 281] width 278 height 313
click at [574, 358] on div "helper . moveRight ( ) helper . build ( "rightArrow" ) helper . setPlayer ( "dr…" at bounding box center [633, 281] width 278 height 313
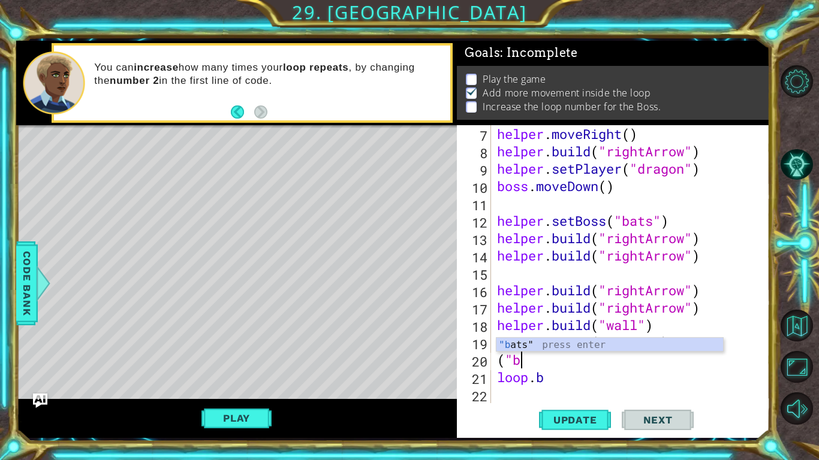
scroll to position [0, 0]
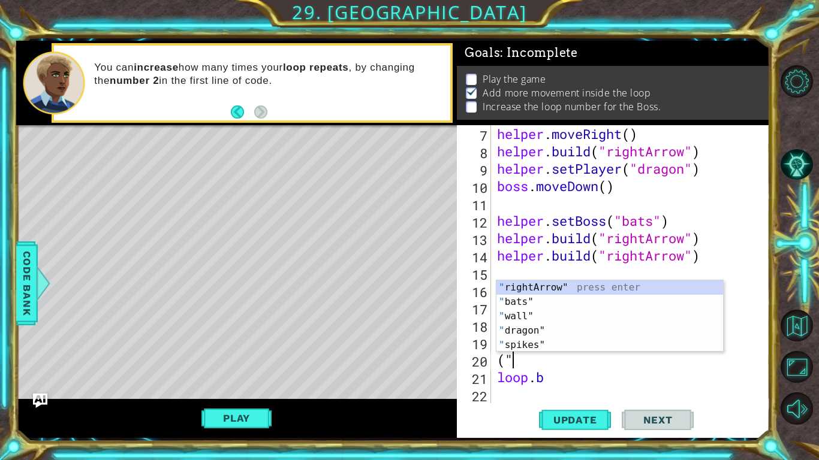
type textarea "("
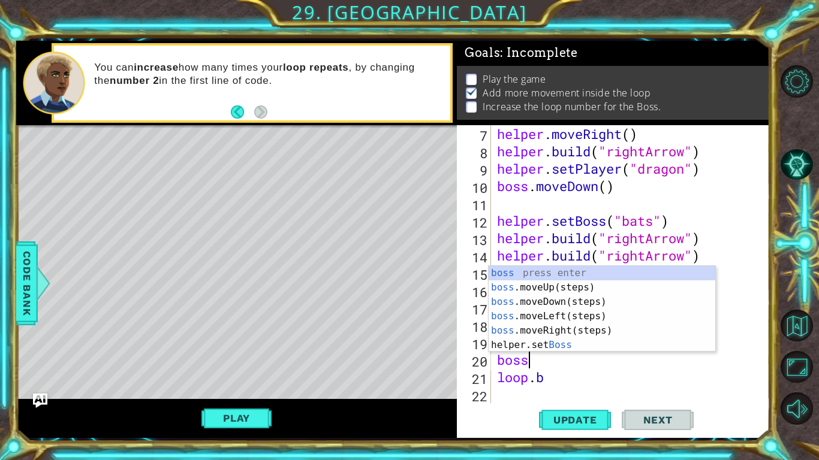
scroll to position [0, 1]
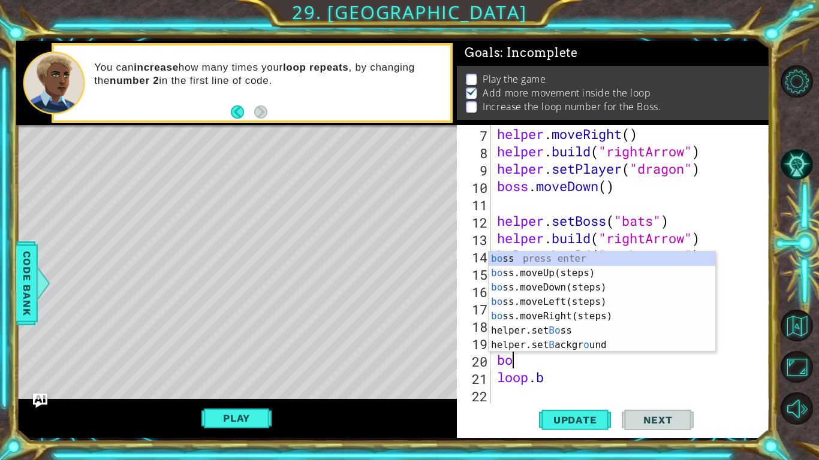
type textarea "b"
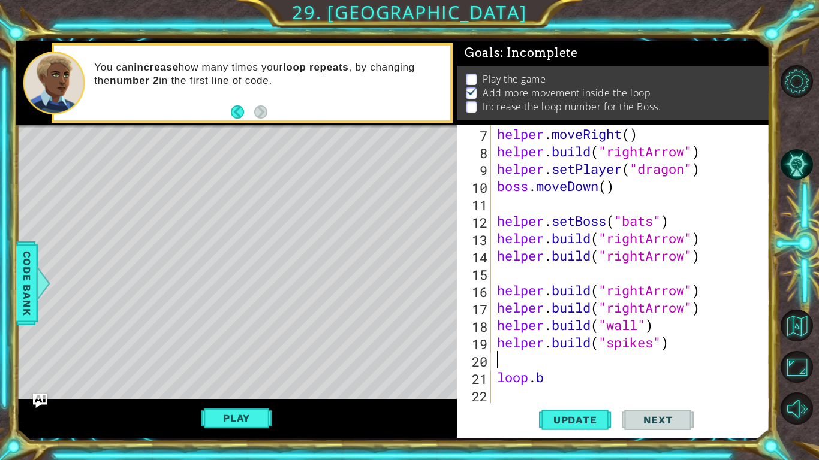
click at [548, 358] on div "helper . moveRight ( ) helper . build ( "rightArrow" ) helper . setPlayer ( "dr…" at bounding box center [633, 281] width 278 height 313
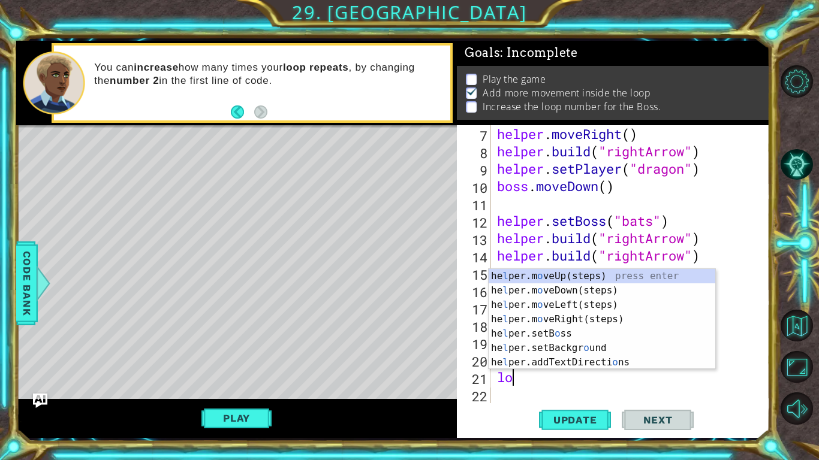
type textarea "l"
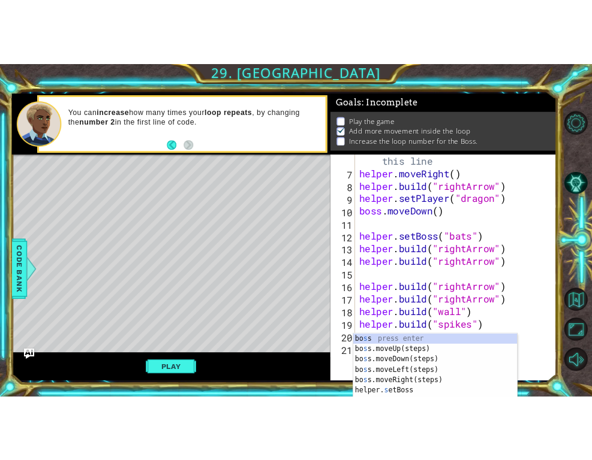
scroll to position [139, 0]
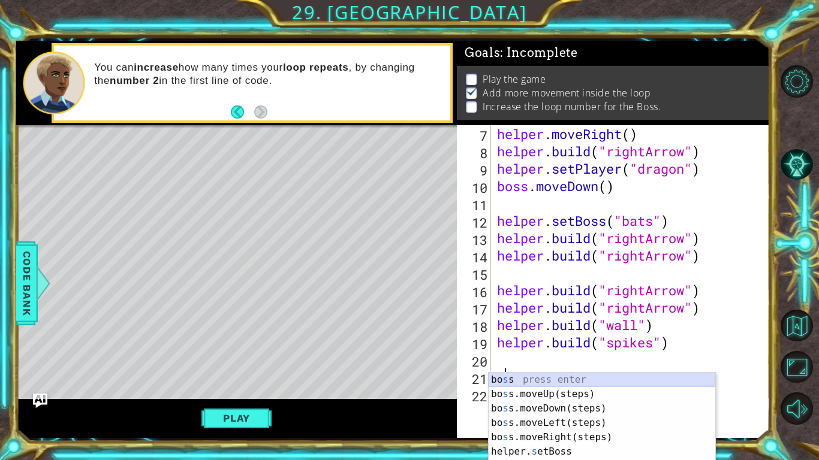
click at [562, 358] on div "[PERSON_NAME] s s press enter bo s s.moveUp(steps) press enter bo s s.moveDown(…" at bounding box center [602, 445] width 227 height 144
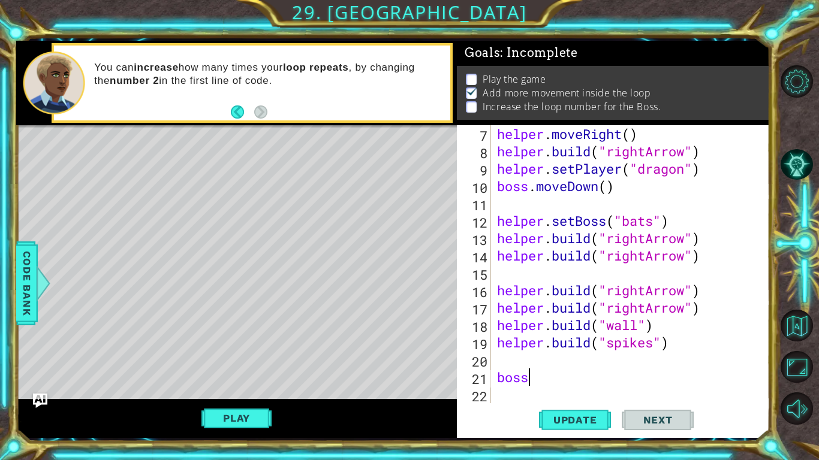
click at [566, 358] on div "helper . moveRight ( ) helper . build ( "rightArrow" ) helper . setPlayer ( "dr…" at bounding box center [633, 281] width 278 height 313
click at [533, 358] on div "helper . moveRight ( ) helper . build ( "rightArrow" ) helper . setPlayer ( "dr…" at bounding box center [633, 281] width 278 height 313
type textarea "boss"
click at [559, 358] on button "Update" at bounding box center [575, 420] width 72 height 31
click at [559, 358] on span "Update" at bounding box center [575, 420] width 68 height 12
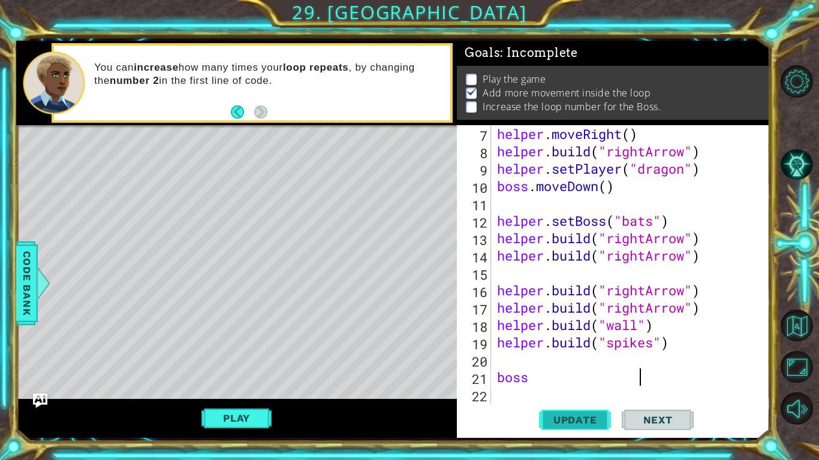
click at [559, 358] on span "Update" at bounding box center [575, 420] width 68 height 12
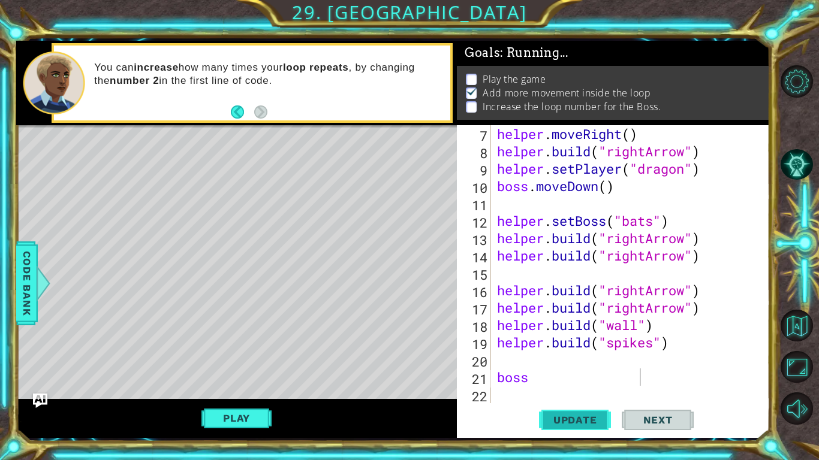
click at [559, 358] on span "Update" at bounding box center [575, 420] width 68 height 12
click at [677, 358] on span "Next" at bounding box center [657, 420] width 53 height 12
click at [542, 358] on div "helper . moveRight ( ) helper . build ( "rightArrow" ) helper . setPlayer ( "dr…" at bounding box center [633, 281] width 278 height 313
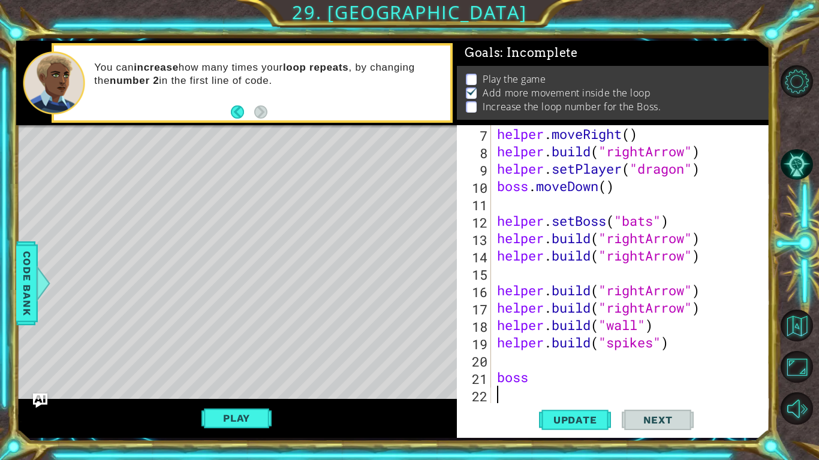
click at [542, 358] on div "helper . moveRight ( ) helper . build ( "rightArrow" ) helper . setPlayer ( "dr…" at bounding box center [633, 281] width 278 height 313
click at [536, 358] on div "helper . moveRight ( ) helper . build ( "rightArrow" ) helper . setPlayer ( "dr…" at bounding box center [633, 281] width 278 height 313
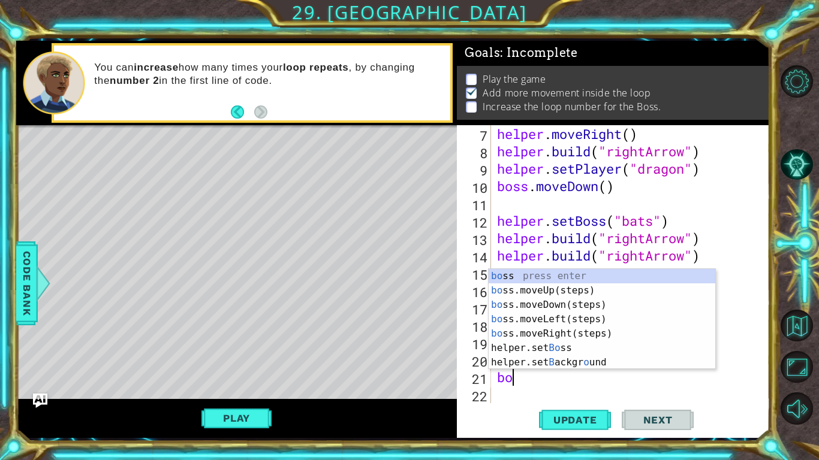
type textarea "b"
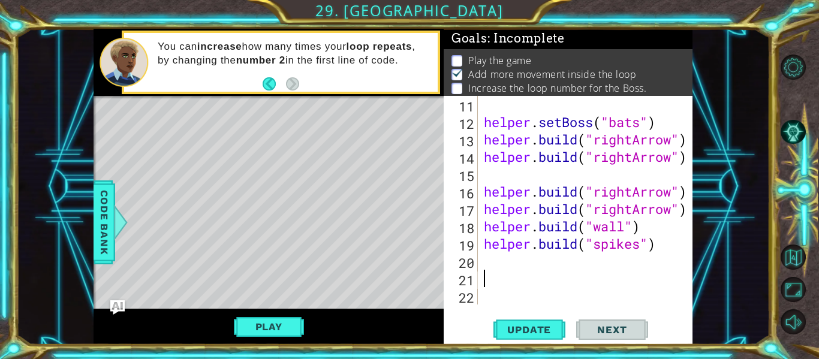
scroll to position [156, 0]
click at [266, 88] on button "Back" at bounding box center [274, 83] width 23 height 13
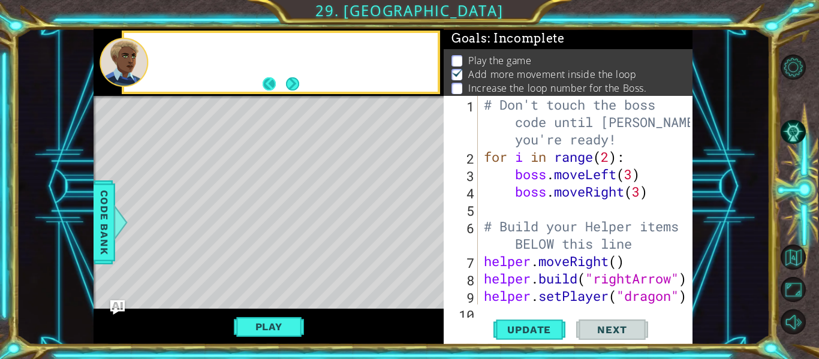
scroll to position [0, 0]
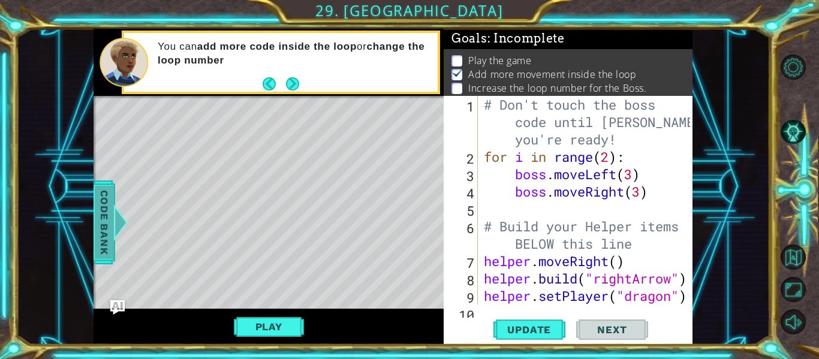
click at [107, 211] on span "Code Bank" at bounding box center [104, 222] width 19 height 73
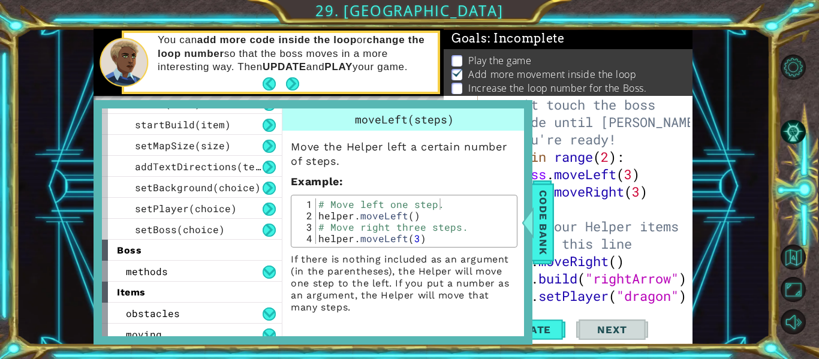
scroll to position [147, 0]
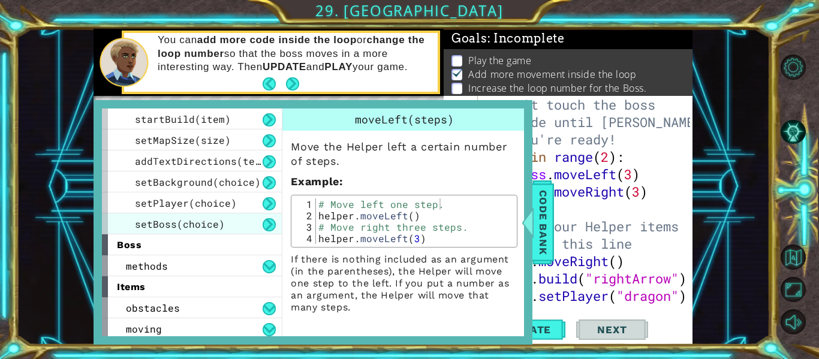
click at [260, 225] on div "setBoss(choice)" at bounding box center [192, 223] width 180 height 21
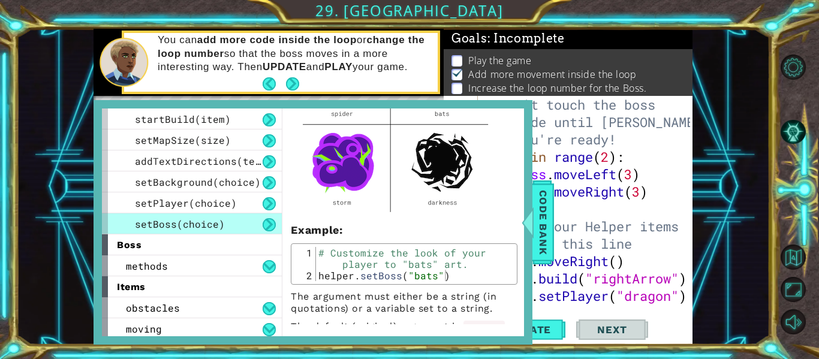
scroll to position [192, 0]
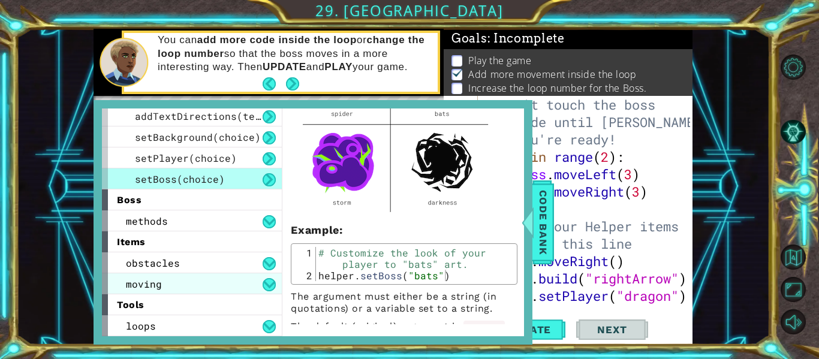
click at [200, 284] on div "moving" at bounding box center [192, 283] width 180 height 21
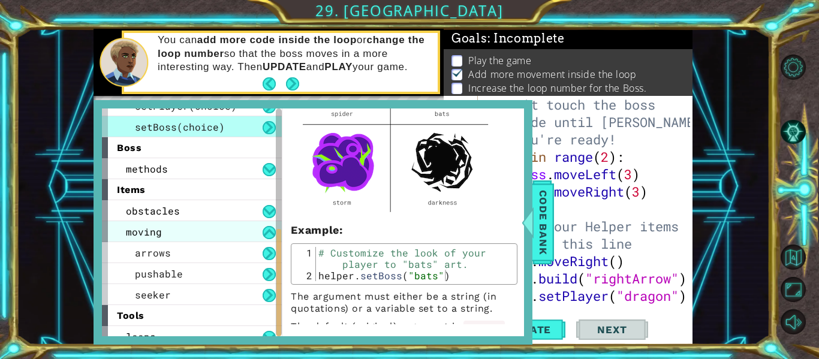
scroll to position [255, 0]
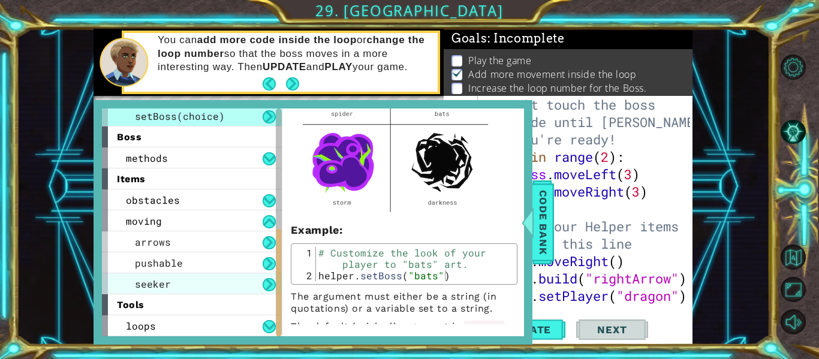
click at [198, 285] on div "seeker" at bounding box center [192, 283] width 180 height 21
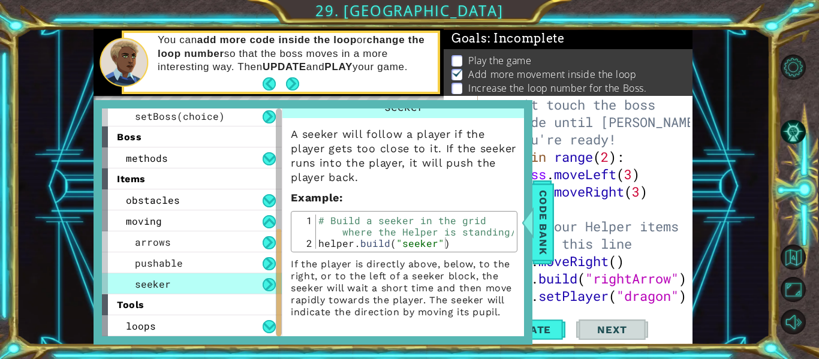
scroll to position [0, 0]
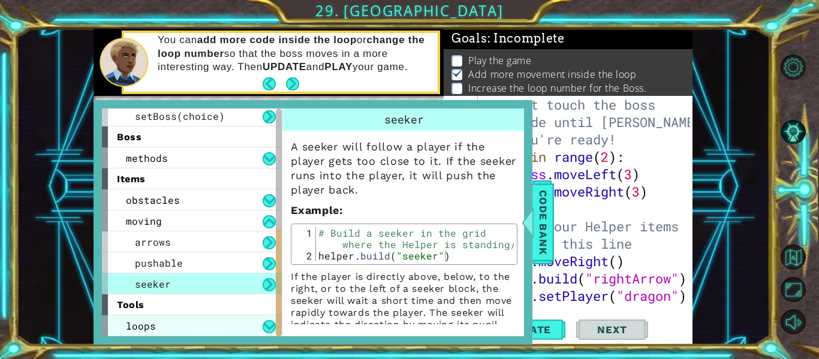
click at [190, 333] on div "loops" at bounding box center [192, 325] width 180 height 21
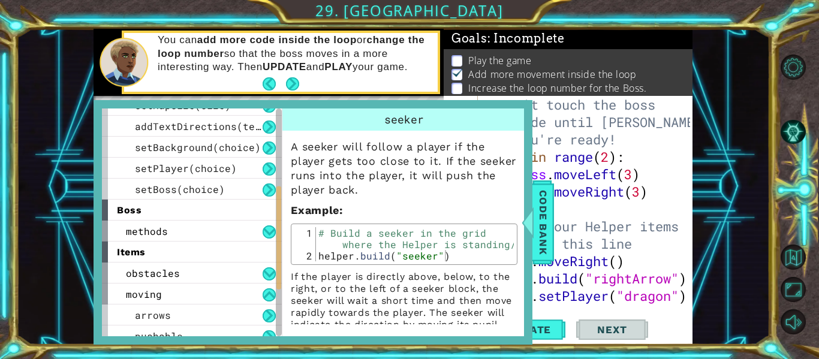
scroll to position [276, 0]
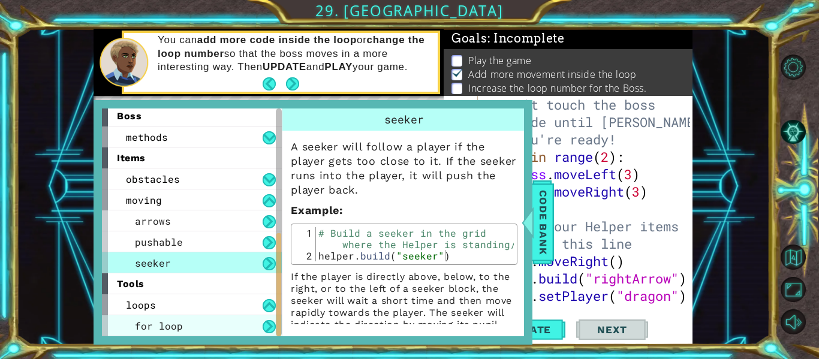
click at [186, 320] on div "for loop" at bounding box center [192, 325] width 180 height 21
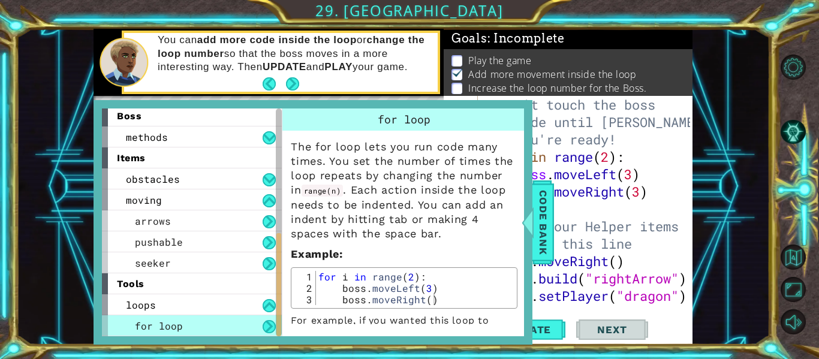
click at [732, 242] on div "1 ההההההההההההההההההההההההההההההההההההההההההההההההההההההההההההההההההההההההההההה…" at bounding box center [392, 187] width 753 height 316
click at [609, 153] on div "# Don't touch the boss code until [PERSON_NAME] says you're ready! for i in ran…" at bounding box center [588, 235] width 215 height 278
type textarea "for i in range(5):"
click at [545, 222] on span "Code Bank" at bounding box center [542, 222] width 19 height 73
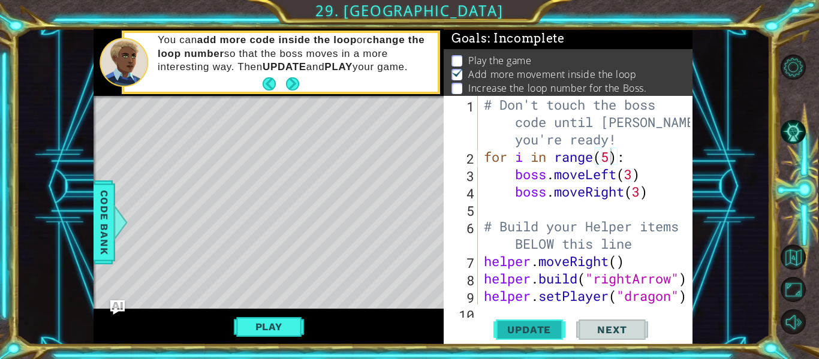
click at [513, 333] on span "Update" at bounding box center [529, 330] width 68 height 12
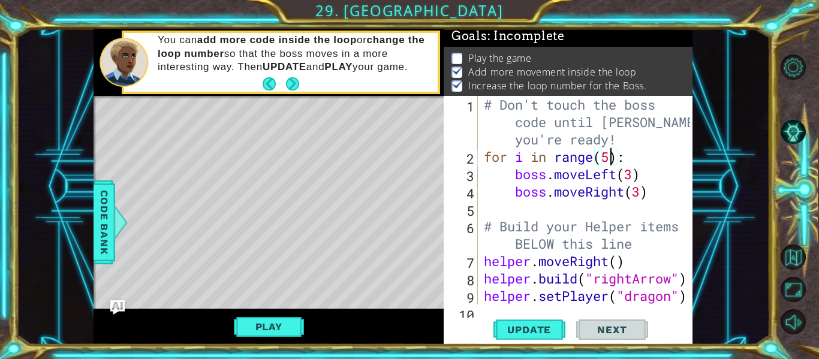
scroll to position [3, 0]
click at [265, 322] on button "Play" at bounding box center [269, 326] width 70 height 23
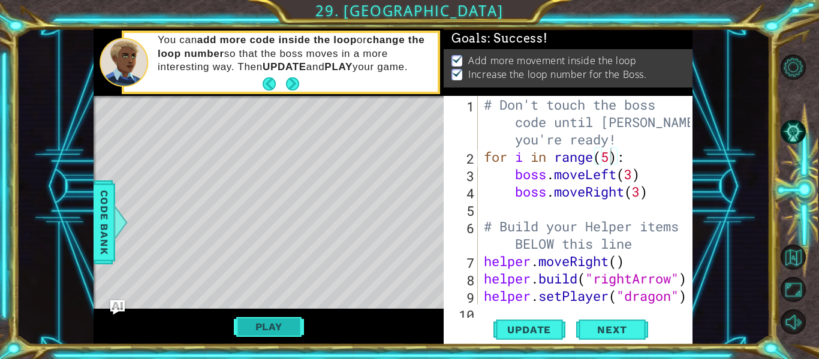
scroll to position [0, 0]
click at [612, 328] on span "Next" at bounding box center [611, 330] width 53 height 12
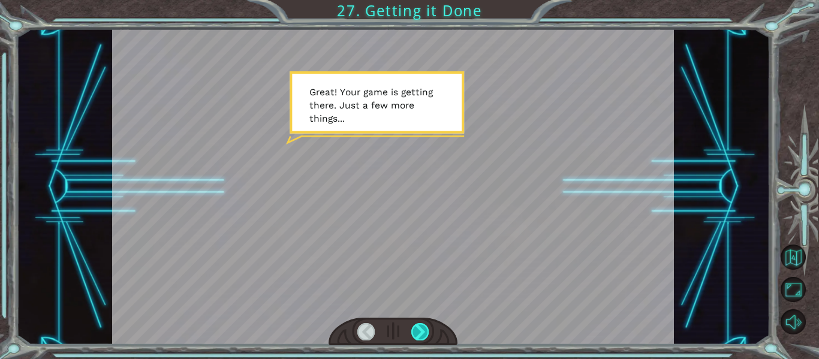
click at [424, 331] on div at bounding box center [419, 331] width 17 height 17
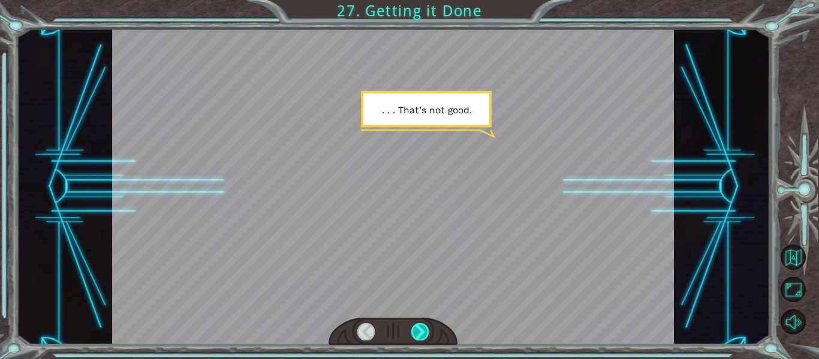
click at [423, 330] on div at bounding box center [419, 331] width 17 height 17
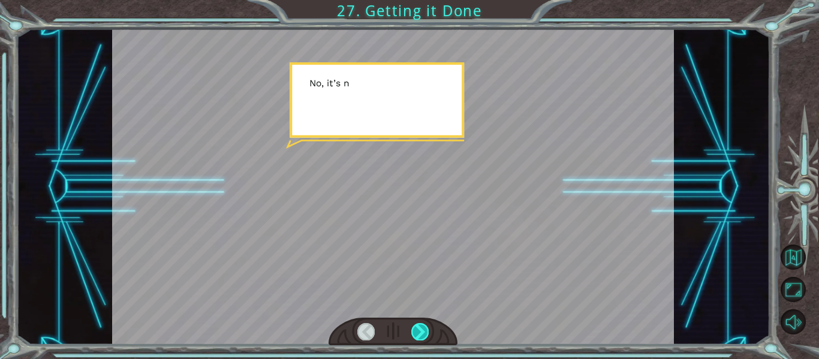
click at [423, 330] on div at bounding box center [419, 331] width 17 height 17
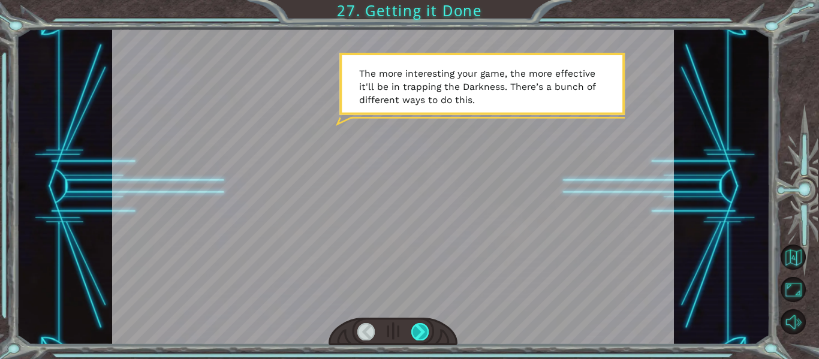
click at [422, 330] on div at bounding box center [419, 331] width 17 height 17
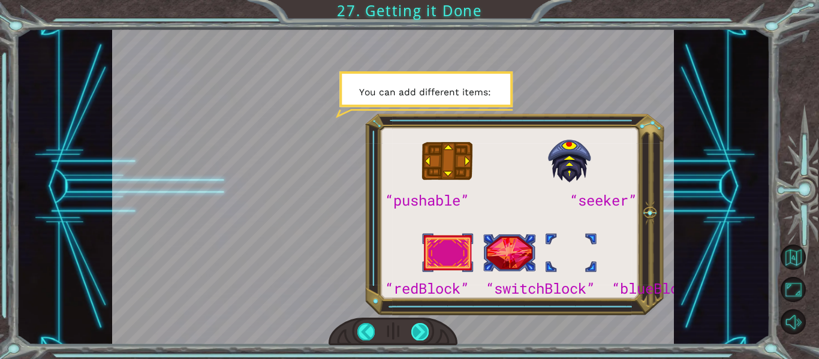
click at [421, 336] on div at bounding box center [419, 331] width 17 height 17
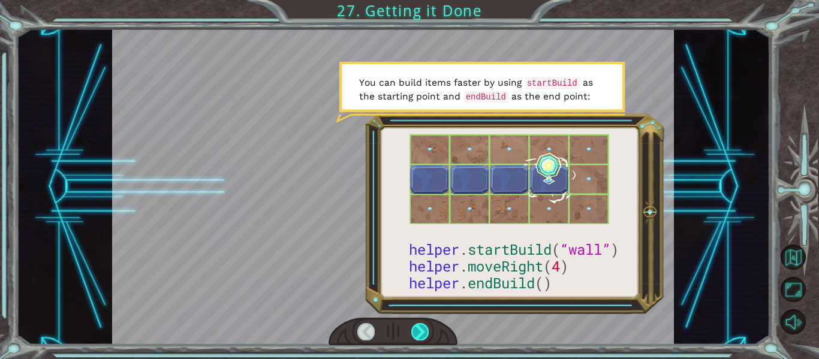
click at [421, 336] on div at bounding box center [419, 331] width 17 height 17
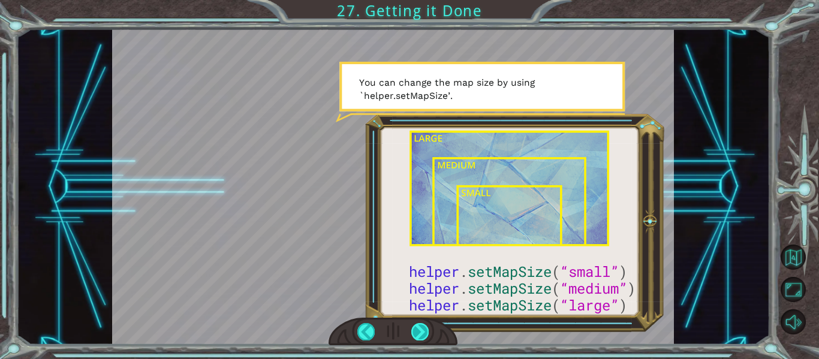
click at [421, 336] on div at bounding box center [419, 331] width 17 height 17
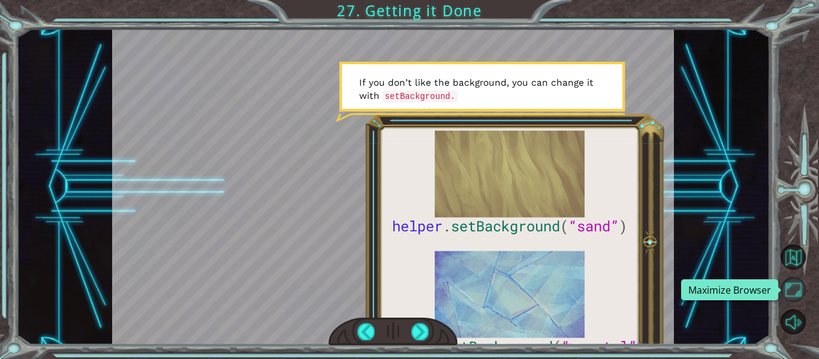
click at [795, 289] on button "Maximize Browser" at bounding box center [792, 289] width 25 height 25
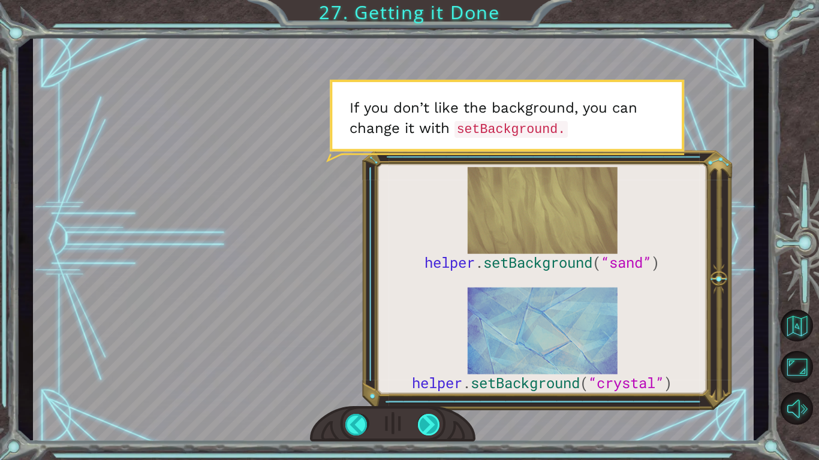
click at [429, 358] on div at bounding box center [429, 425] width 23 height 22
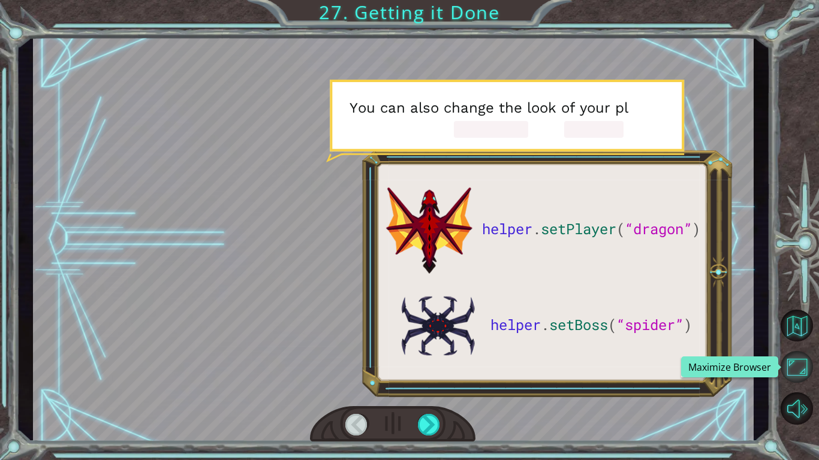
click at [796, 358] on button "Maximize Browser" at bounding box center [796, 367] width 32 height 32
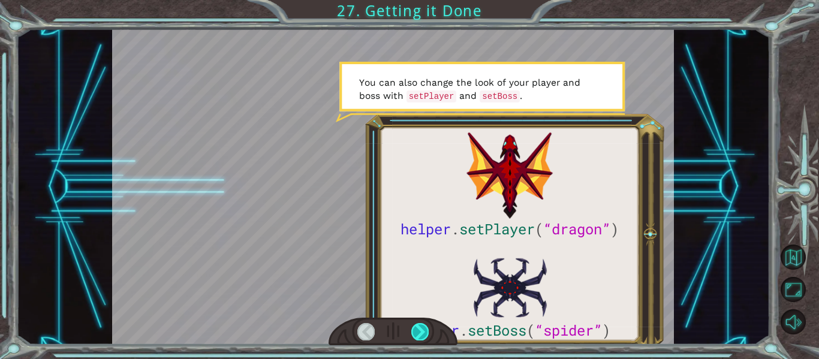
click at [414, 337] on div at bounding box center [419, 331] width 17 height 17
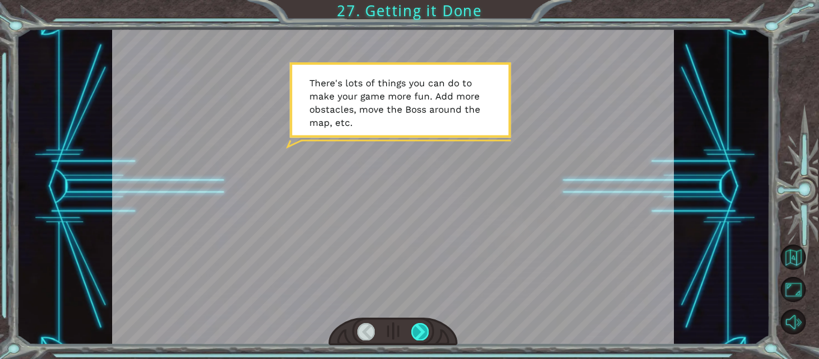
click at [414, 333] on div at bounding box center [419, 331] width 17 height 17
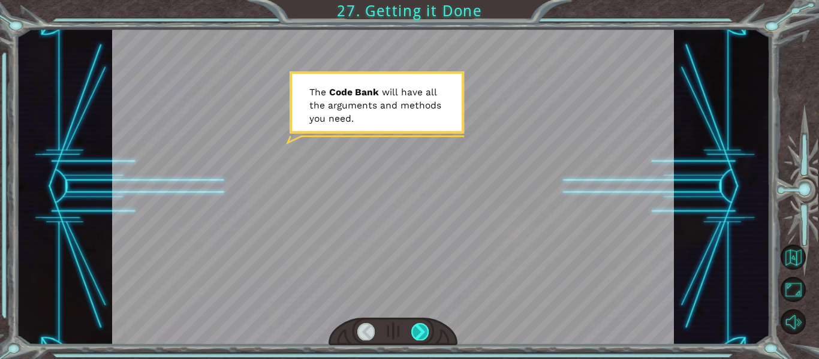
click at [418, 339] on div at bounding box center [419, 331] width 17 height 17
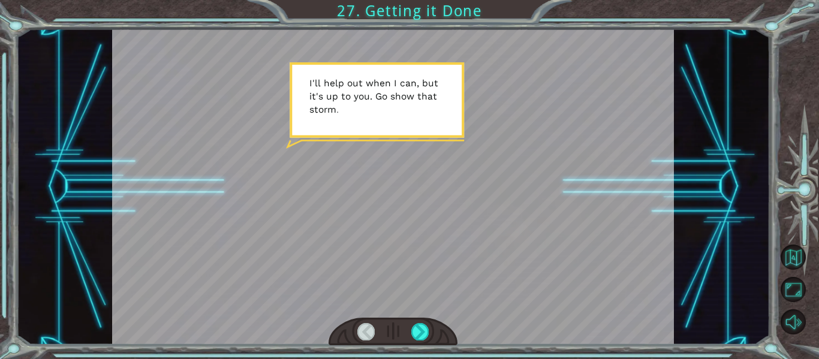
click at [418, 340] on div at bounding box center [392, 332] width 129 height 28
click at [418, 329] on div at bounding box center [419, 331] width 17 height 17
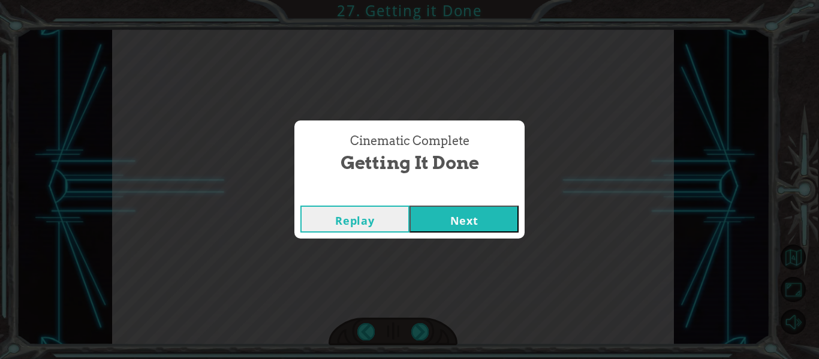
click at [458, 225] on button "Next" at bounding box center [463, 219] width 109 height 27
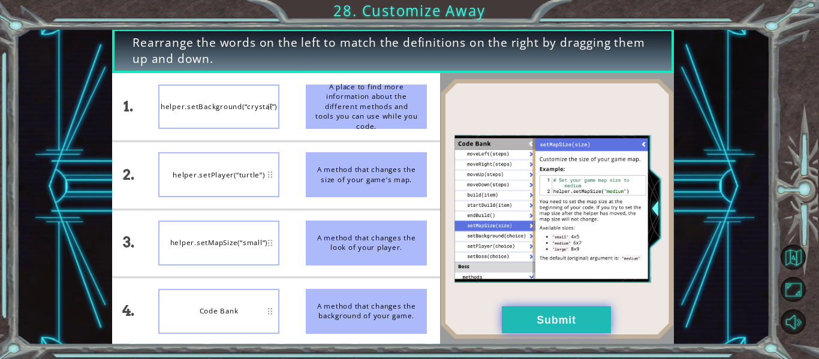
click at [547, 319] on button "Submit" at bounding box center [556, 319] width 109 height 27
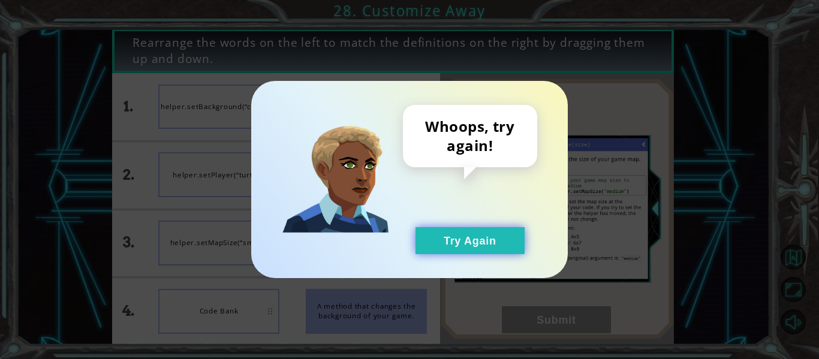
click at [472, 245] on button "Try Again" at bounding box center [469, 240] width 109 height 27
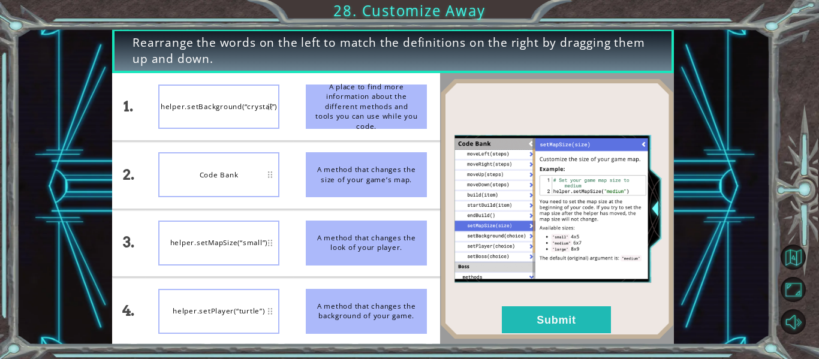
click at [219, 306] on div "helper.setPlayer(“turtle”)" at bounding box center [218, 311] width 121 height 45
click at [569, 332] on button "Submit" at bounding box center [556, 319] width 109 height 27
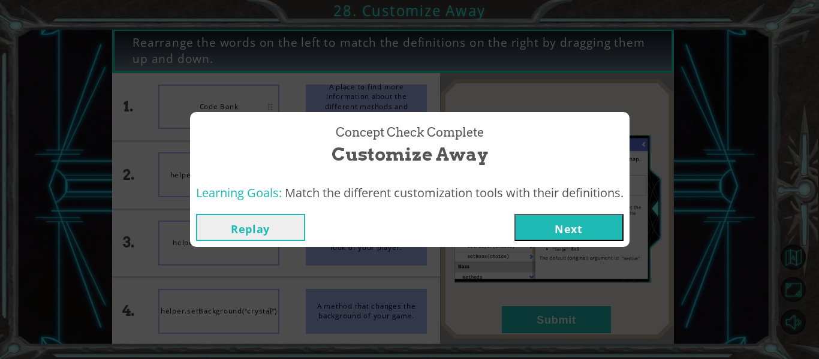
click at [576, 239] on button "Next" at bounding box center [568, 227] width 109 height 27
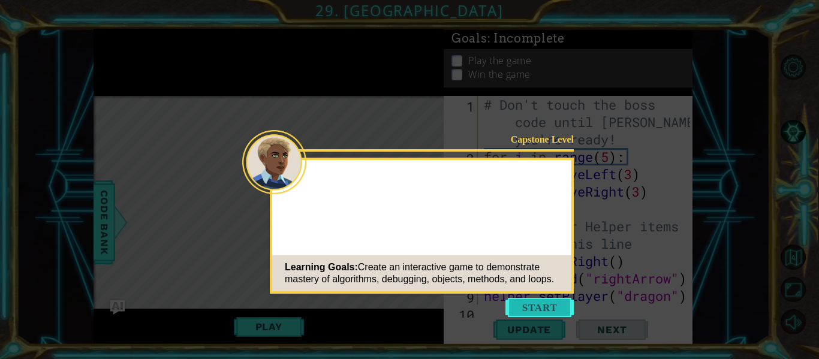
click at [543, 312] on button "Start" at bounding box center [539, 307] width 68 height 19
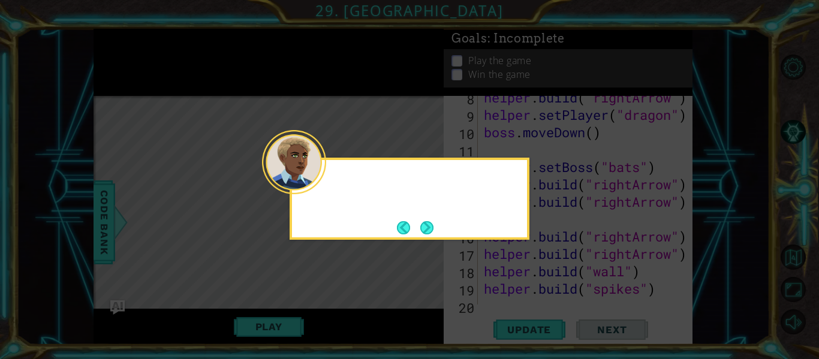
scroll to position [226, 0]
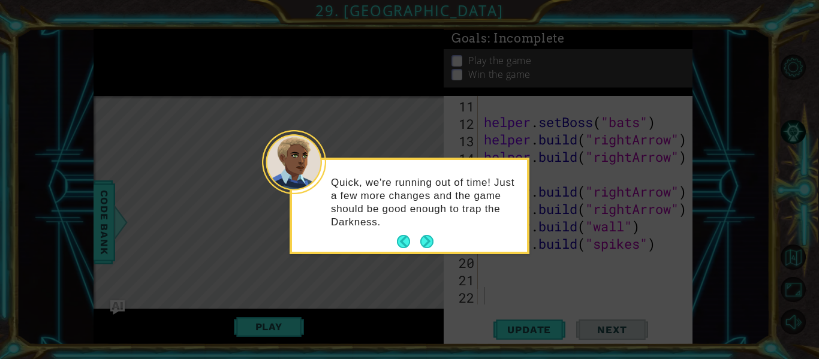
click at [435, 245] on div "Quick, we're running out of time! Just a few more changes and the game should b…" at bounding box center [409, 208] width 235 height 87
click at [426, 243] on button "Next" at bounding box center [426, 241] width 13 height 13
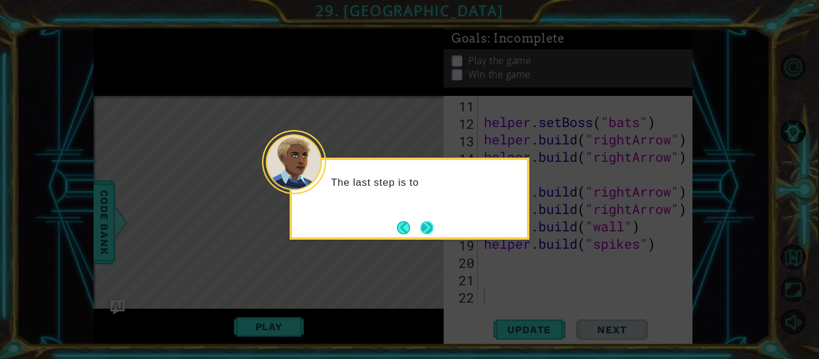
click at [424, 233] on button "Next" at bounding box center [426, 227] width 13 height 13
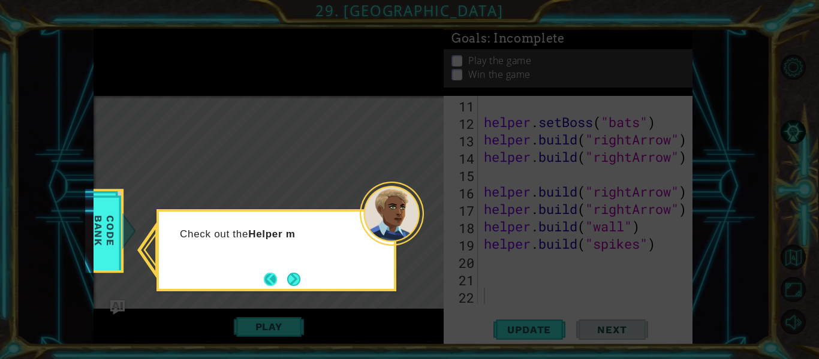
click at [267, 277] on button "Back" at bounding box center [275, 279] width 23 height 13
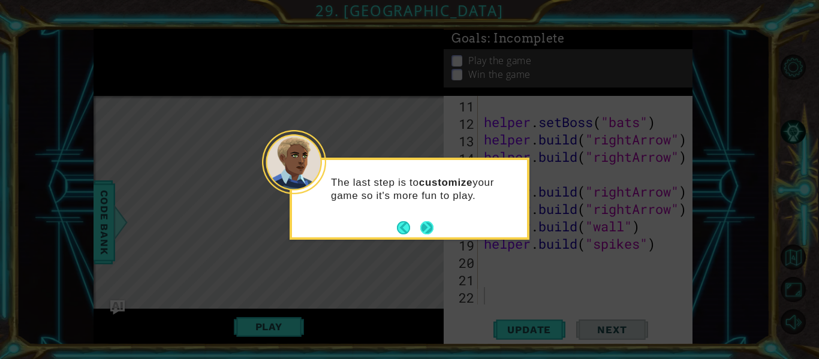
click at [426, 228] on button "Next" at bounding box center [426, 227] width 13 height 13
click at [426, 228] on icon at bounding box center [409, 179] width 819 height 359
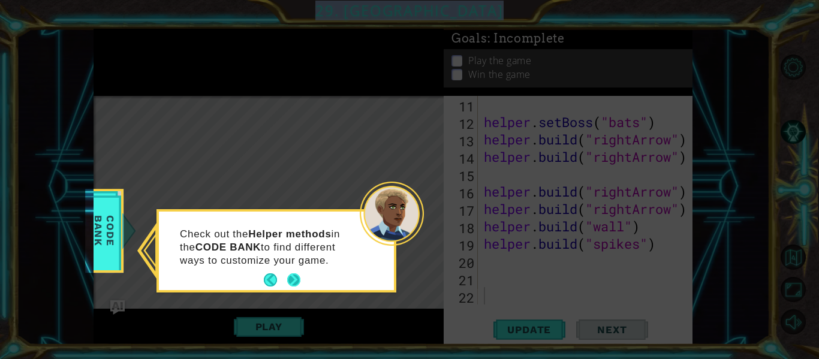
click at [287, 276] on button "Next" at bounding box center [293, 279] width 13 height 13
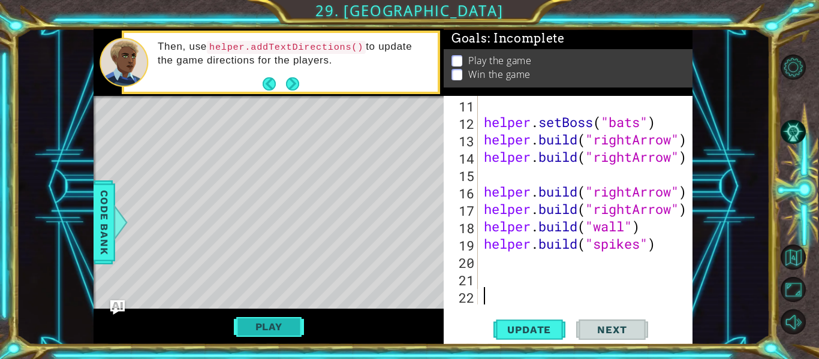
click at [290, 328] on button "Play" at bounding box center [269, 326] width 70 height 23
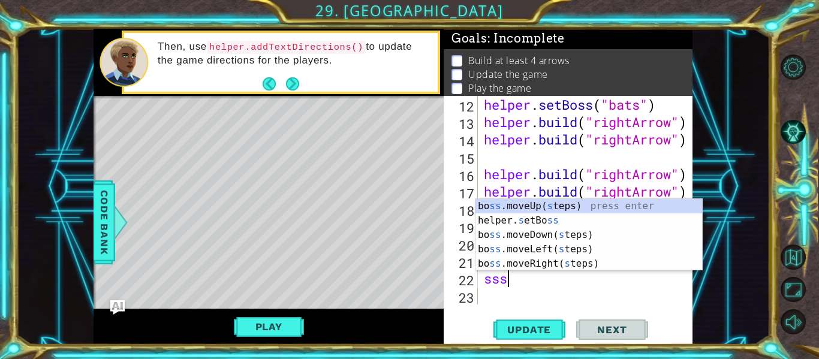
scroll to position [0, 1]
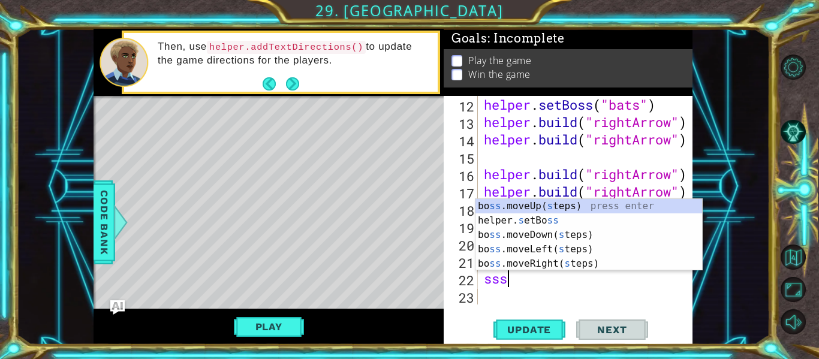
click at [140, 175] on div "Level Map" at bounding box center [371, 272] width 554 height 353
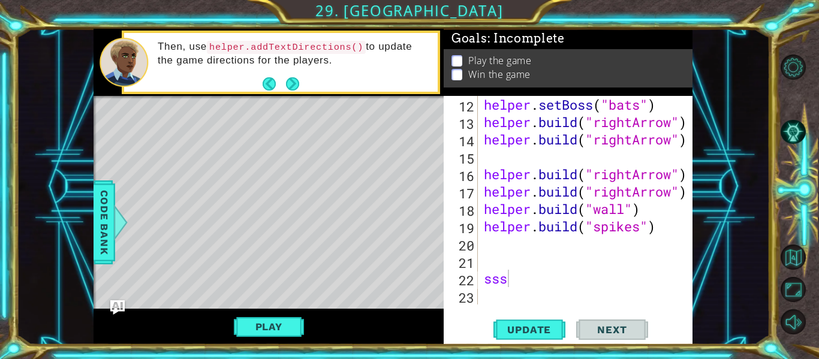
click at [509, 284] on div "helper . setBoss ( "bats" ) helper . build ( "rightArrow" ) helper . build ( "r…" at bounding box center [588, 217] width 215 height 243
type textarea "s"
click at [324, 212] on div "Level Map" at bounding box center [371, 272] width 554 height 353
click at [258, 324] on button "Play" at bounding box center [269, 326] width 70 height 23
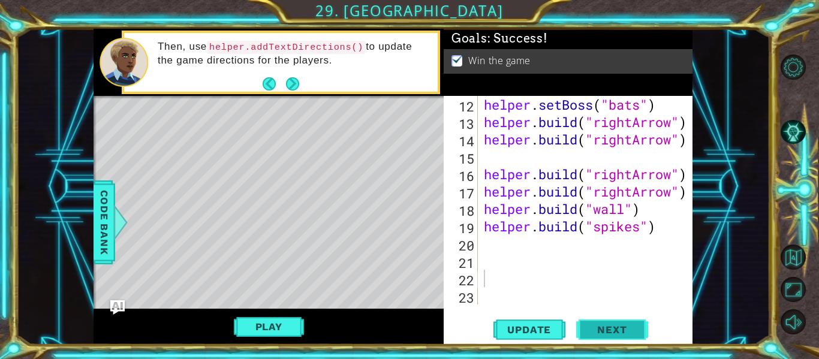
click at [608, 324] on button "Next" at bounding box center [612, 330] width 72 height 25
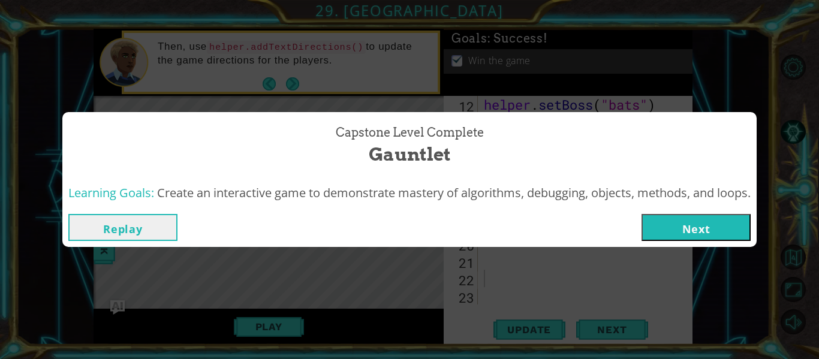
click at [708, 233] on button "Next" at bounding box center [695, 227] width 109 height 27
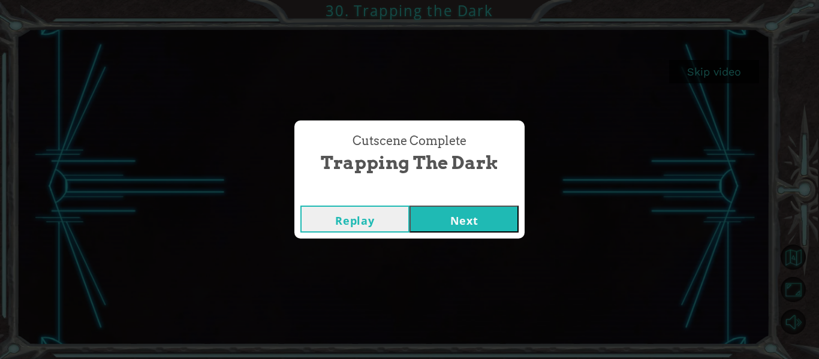
click at [490, 218] on button "Next" at bounding box center [463, 219] width 109 height 27
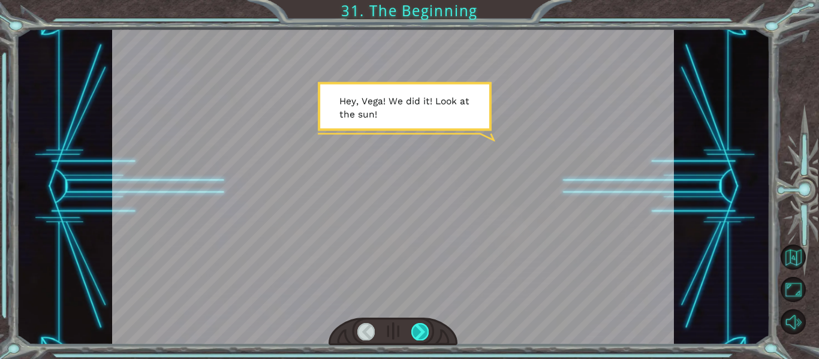
click at [420, 327] on div at bounding box center [419, 331] width 17 height 17
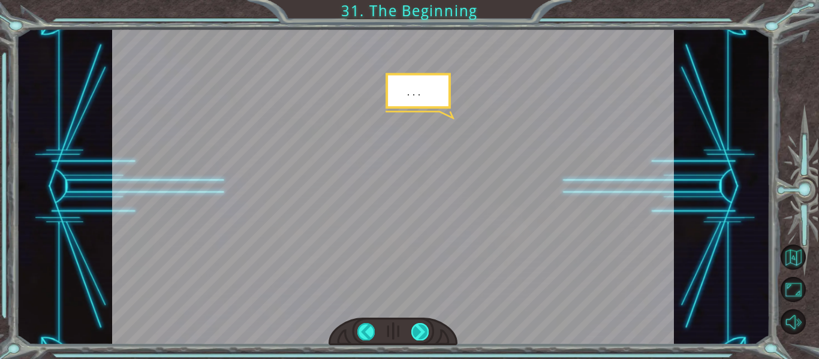
click at [419, 327] on div at bounding box center [419, 331] width 17 height 17
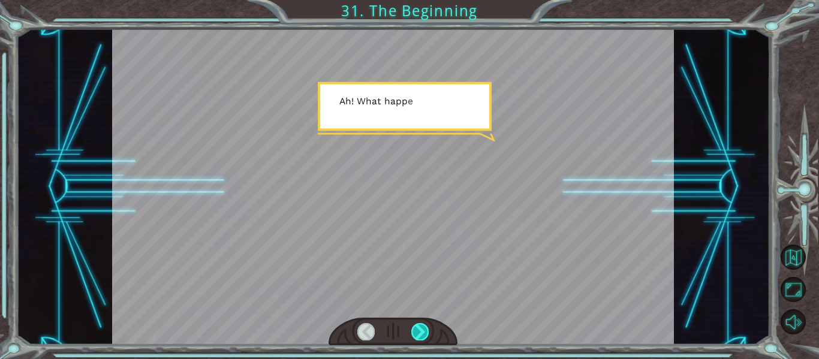
click at [419, 327] on div at bounding box center [419, 331] width 17 height 17
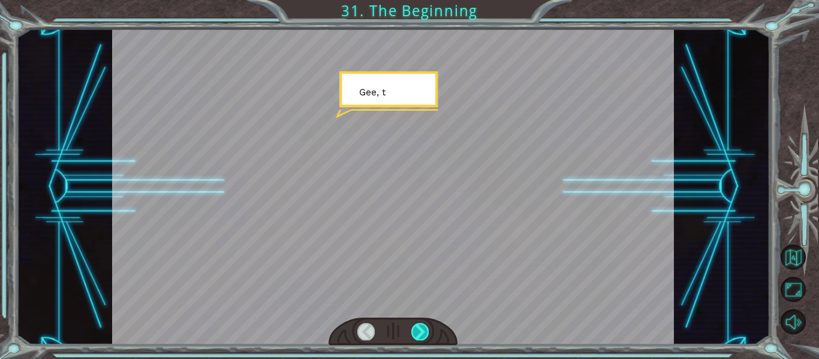
click at [419, 327] on div at bounding box center [419, 331] width 17 height 17
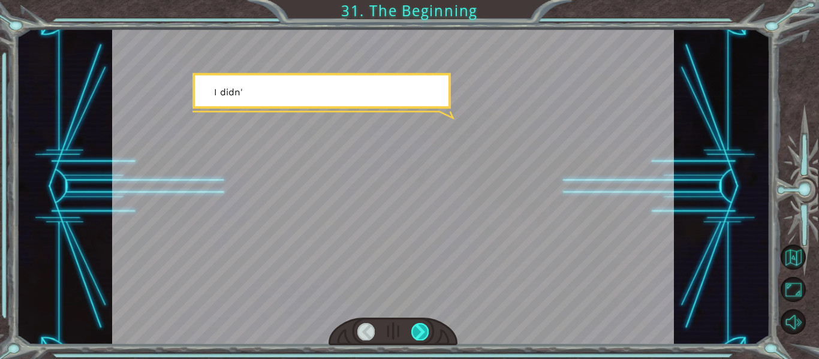
click at [419, 327] on div at bounding box center [419, 331] width 17 height 17
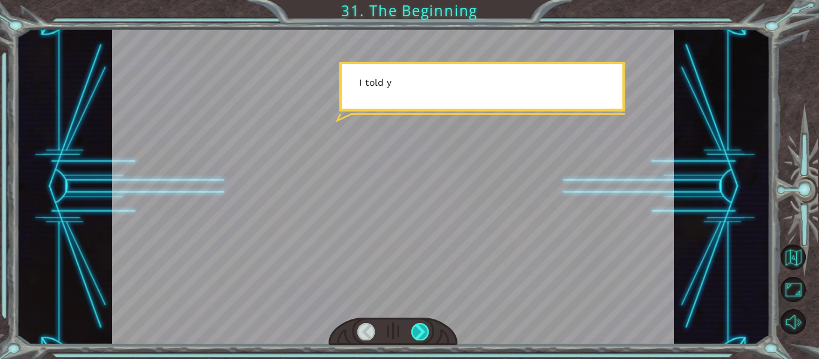
click at [419, 327] on div at bounding box center [419, 331] width 17 height 17
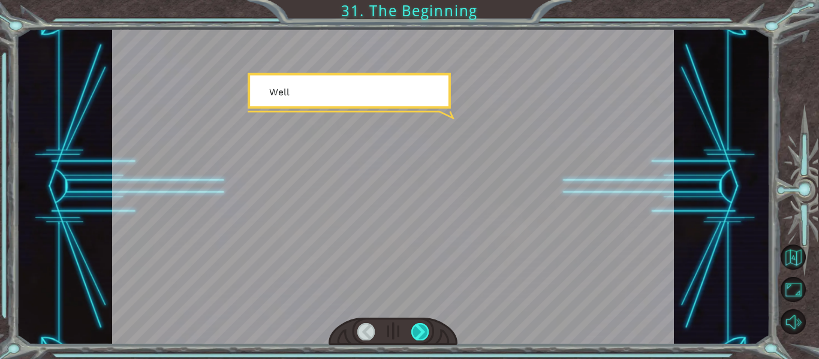
click at [419, 327] on div at bounding box center [419, 331] width 17 height 17
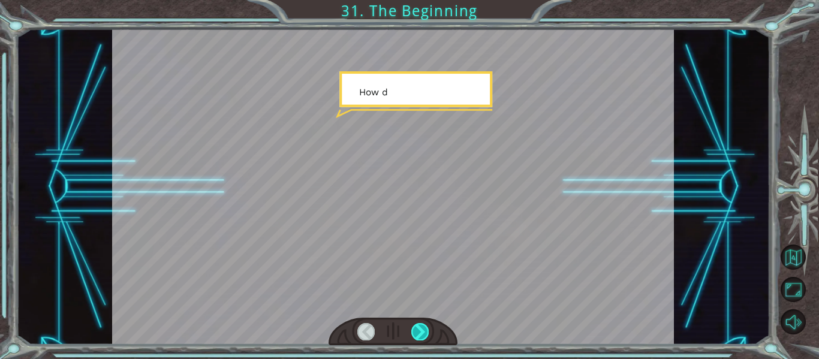
click at [419, 327] on div at bounding box center [419, 331] width 17 height 17
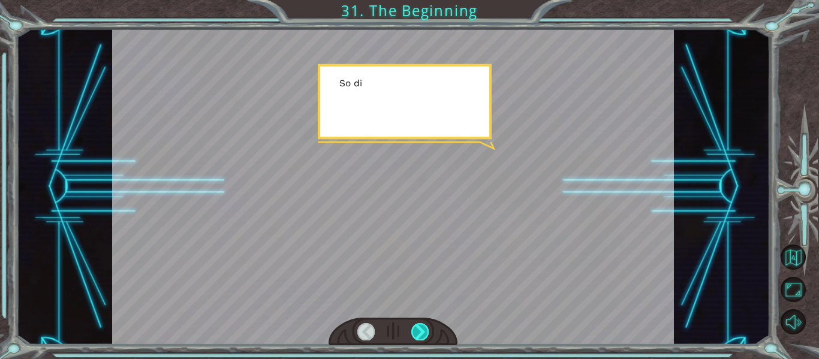
click at [419, 327] on div at bounding box center [419, 331] width 17 height 17
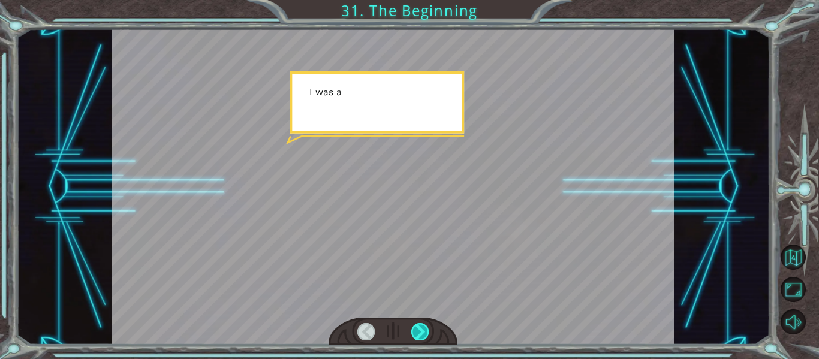
click at [419, 327] on div at bounding box center [419, 331] width 17 height 17
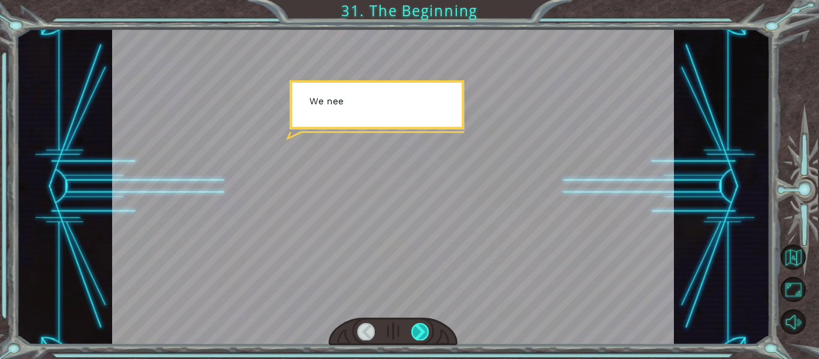
click at [419, 327] on div at bounding box center [419, 331] width 17 height 17
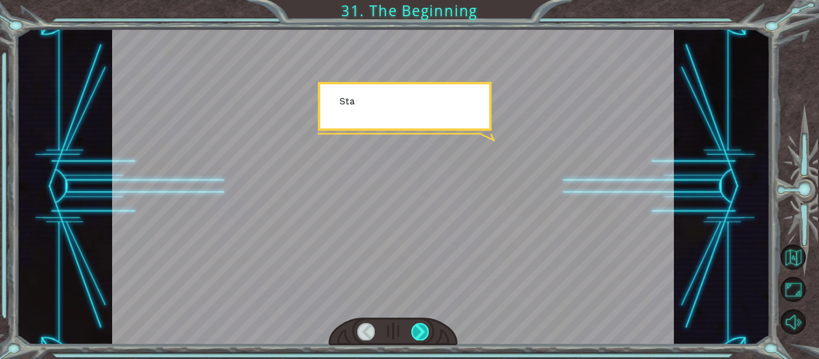
click at [419, 327] on div at bounding box center [419, 331] width 17 height 17
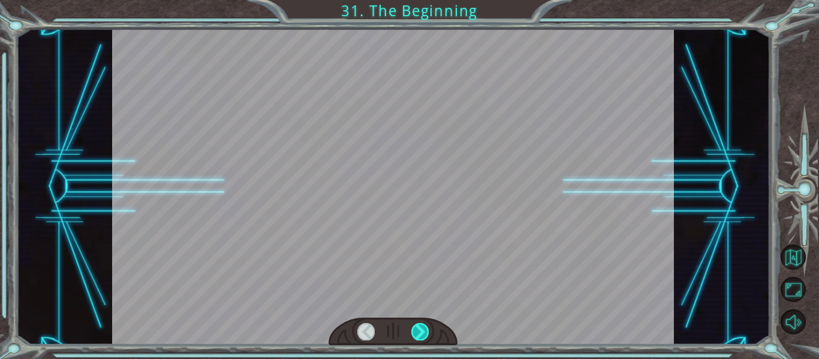
click at [419, 327] on div at bounding box center [419, 331] width 17 height 17
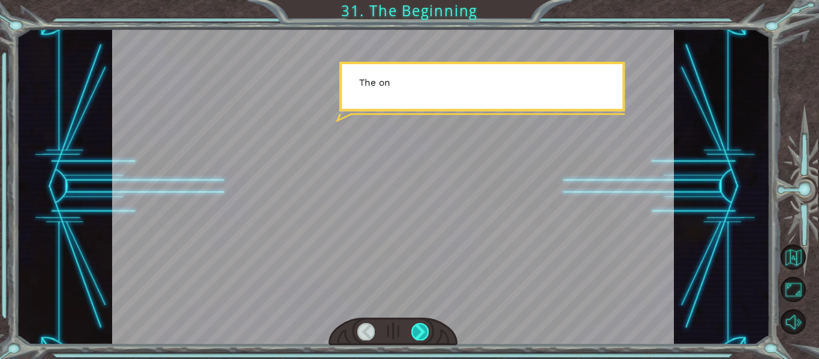
click at [419, 327] on div at bounding box center [419, 331] width 17 height 17
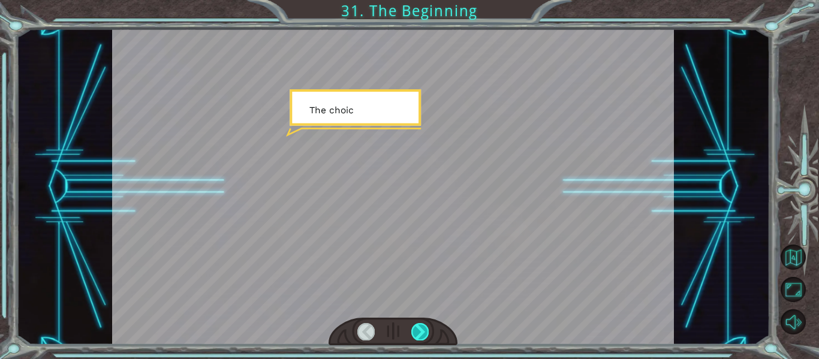
click at [419, 327] on div at bounding box center [419, 331] width 17 height 17
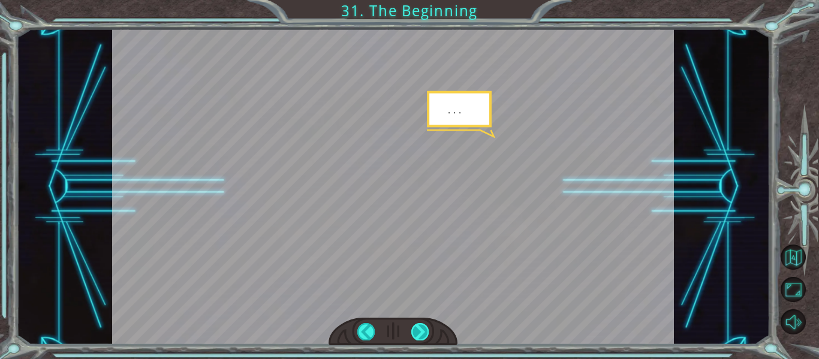
click at [419, 327] on div at bounding box center [419, 331] width 17 height 17
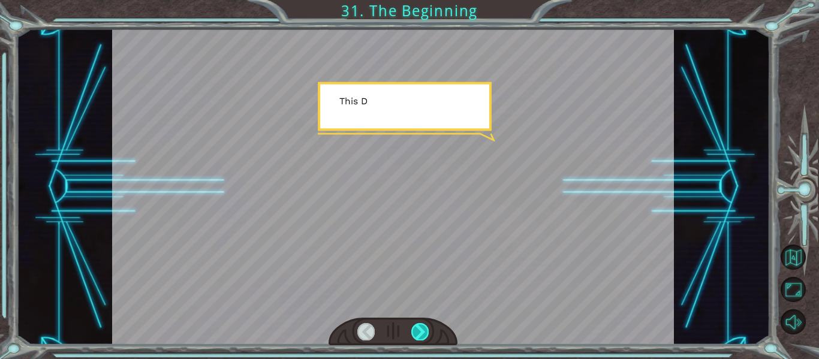
click at [419, 327] on div at bounding box center [419, 331] width 17 height 17
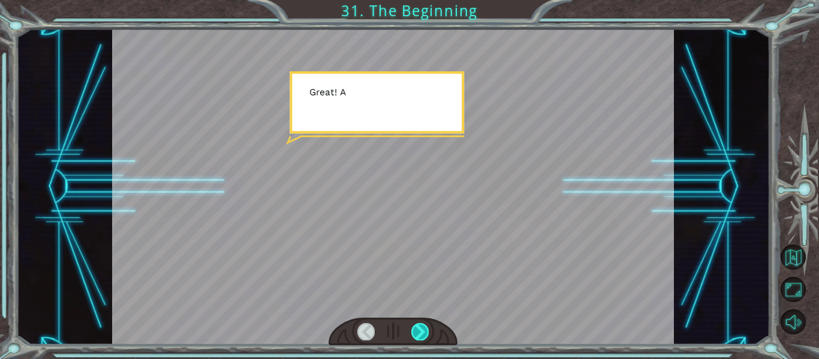
click at [419, 327] on div at bounding box center [419, 331] width 17 height 17
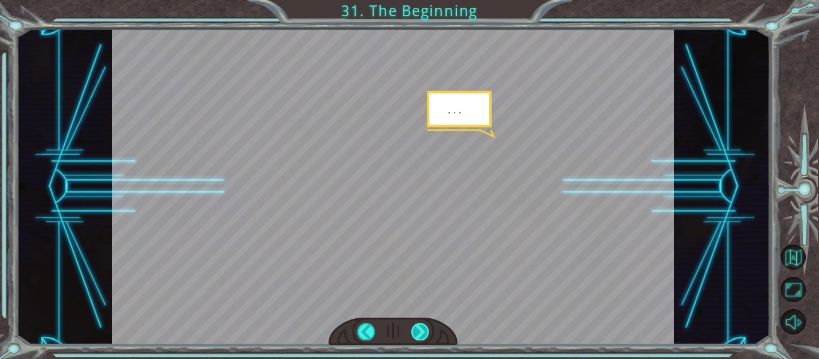
click at [419, 327] on div at bounding box center [419, 331] width 17 height 17
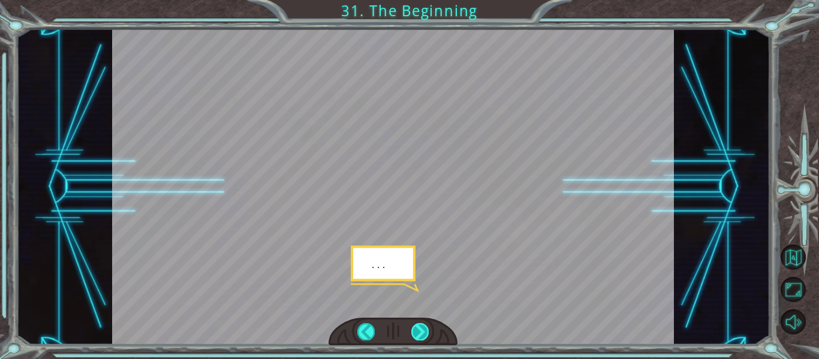
click at [419, 327] on div at bounding box center [419, 331] width 17 height 17
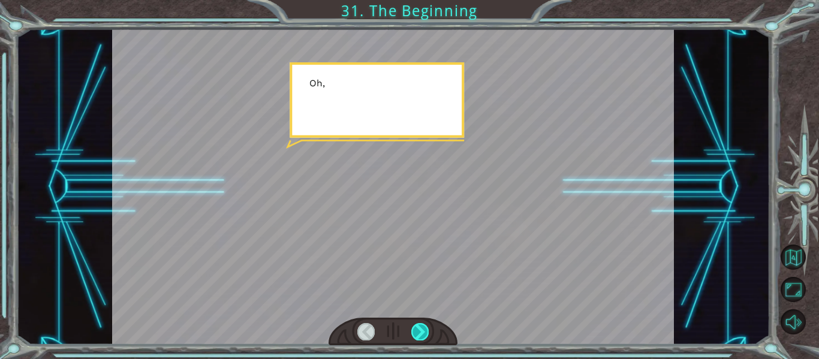
click at [419, 327] on div at bounding box center [419, 331] width 17 height 17
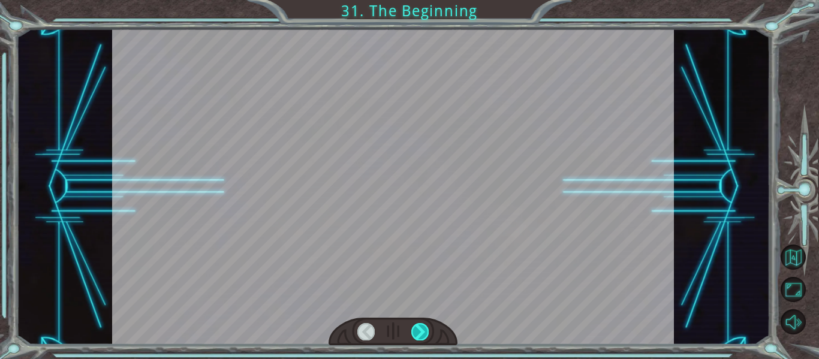
click at [419, 327] on div at bounding box center [419, 331] width 17 height 17
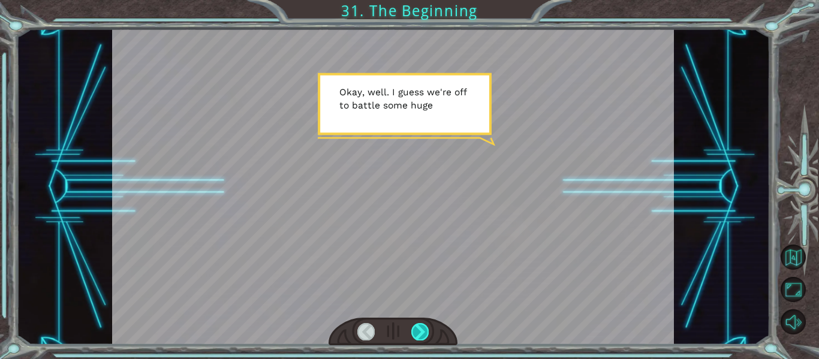
click at [419, 326] on div at bounding box center [419, 331] width 17 height 17
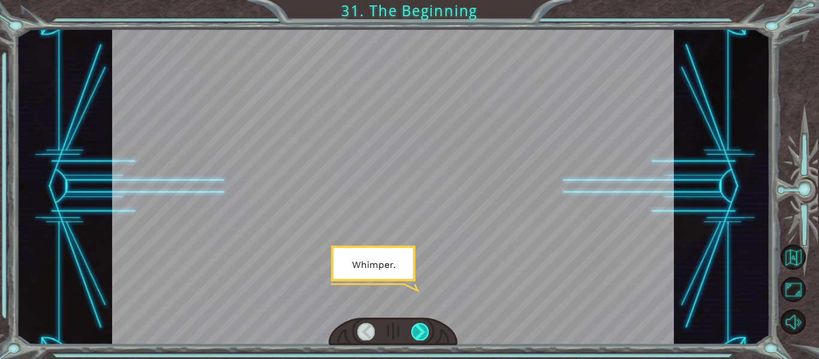
click at [419, 326] on div at bounding box center [419, 331] width 17 height 17
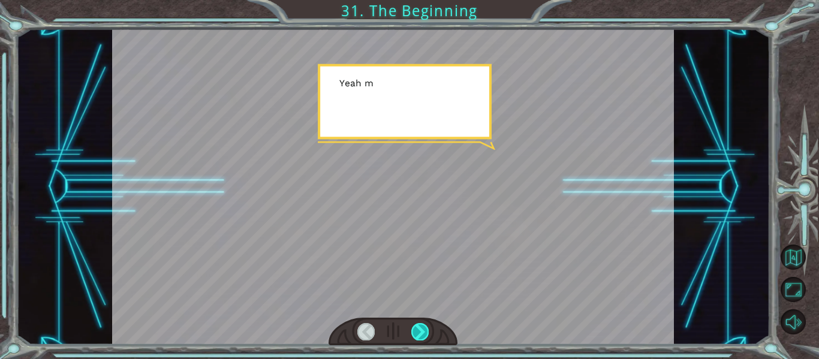
click at [419, 326] on div at bounding box center [419, 331] width 17 height 17
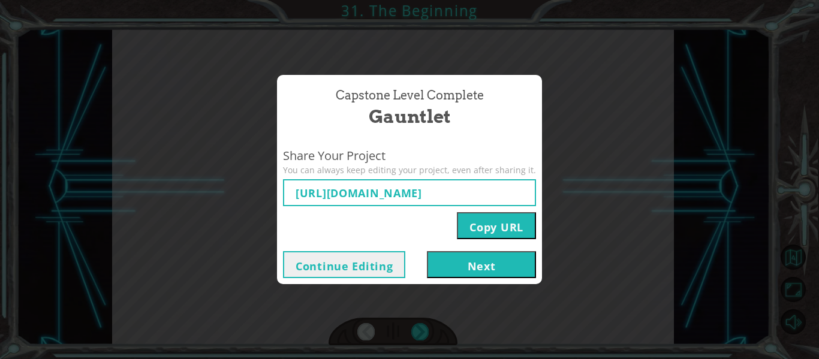
type input "[URL][DOMAIN_NAME]"
click at [468, 266] on button "Next" at bounding box center [481, 264] width 109 height 27
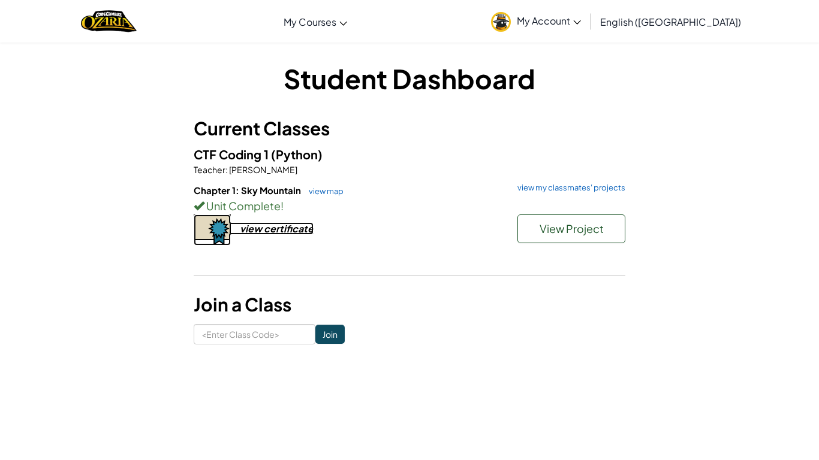
click at [275, 233] on div "view certificate" at bounding box center [277, 228] width 74 height 13
